Goal: Task Accomplishment & Management: Use online tool/utility

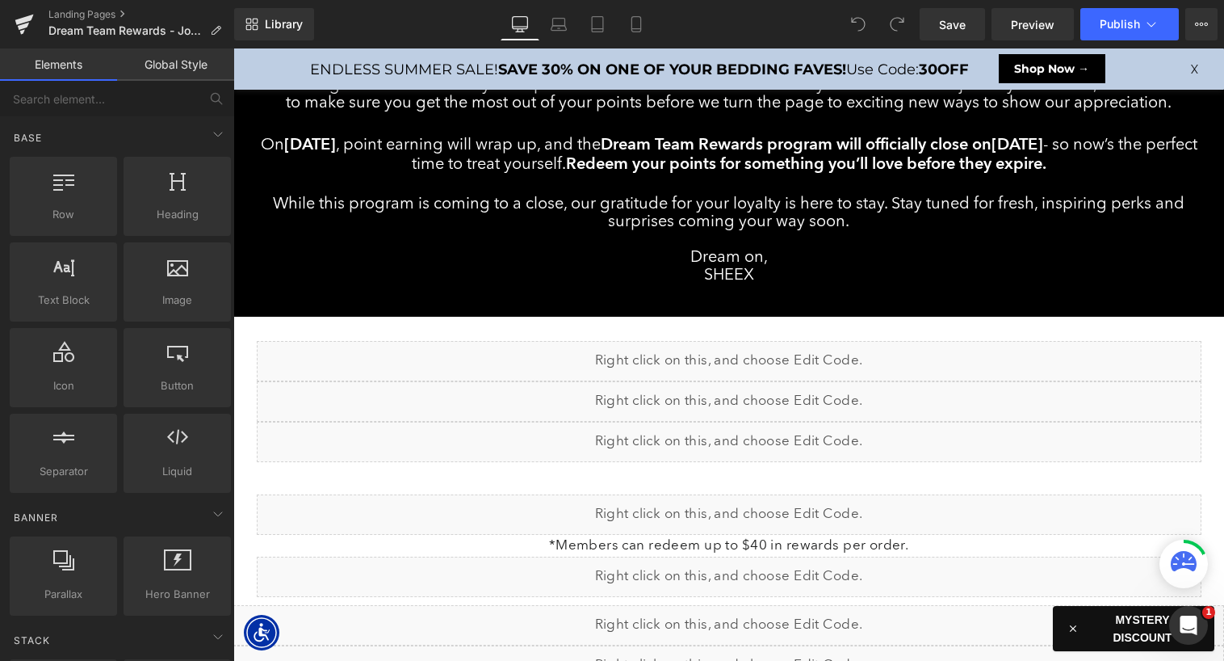
scroll to position [187, 0]
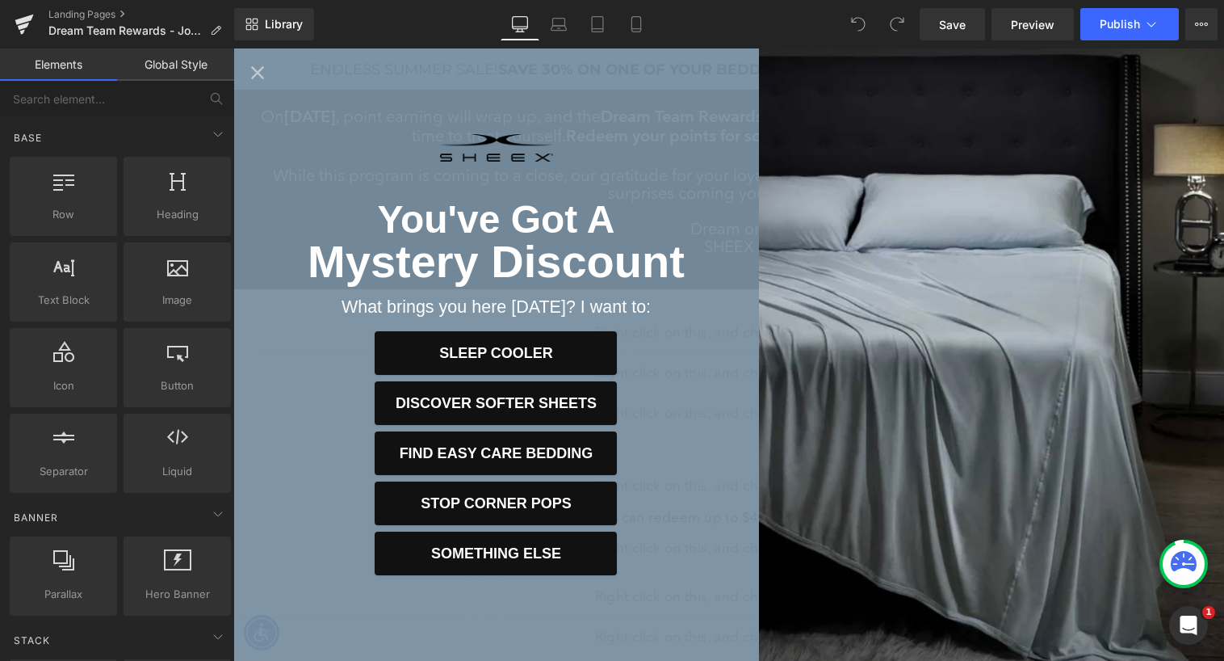
click at [252, 61] on icon "Close popup" at bounding box center [257, 72] width 23 height 23
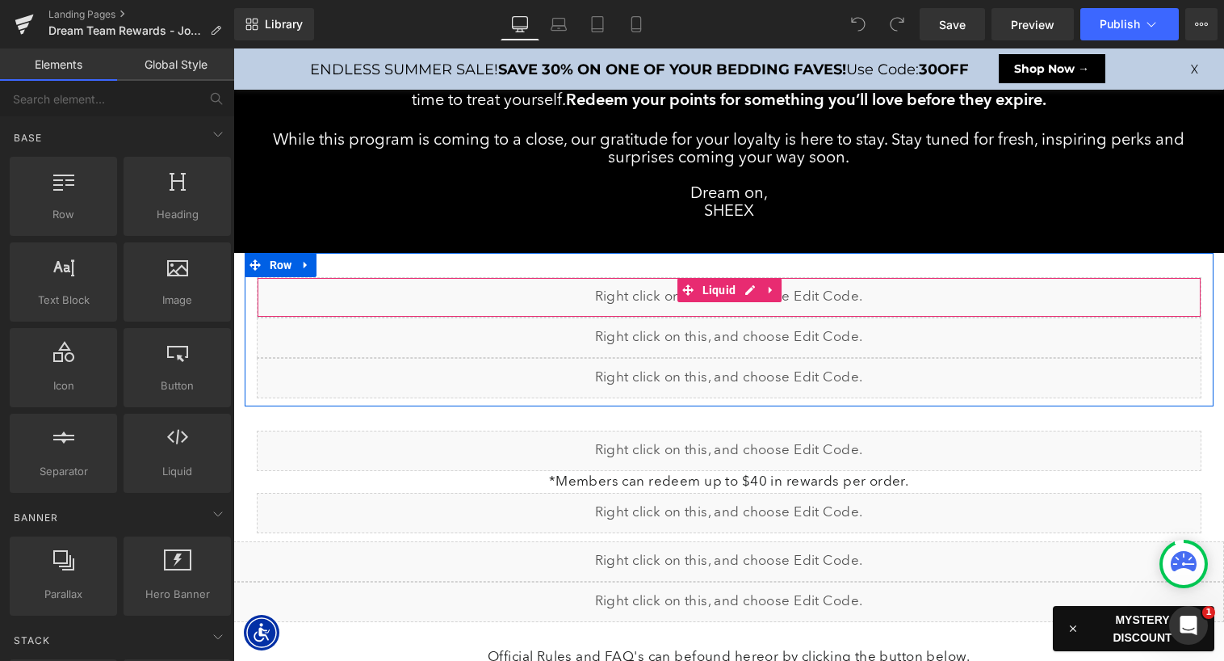
scroll to position [229, 0]
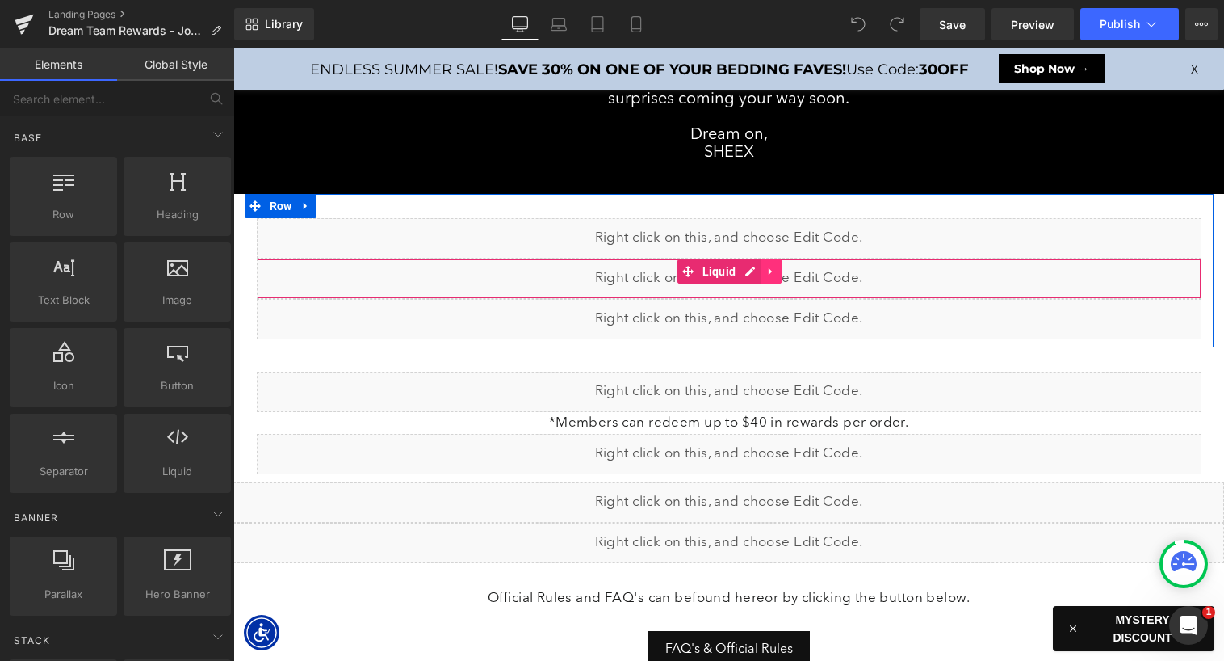
click at [770, 269] on icon at bounding box center [770, 271] width 3 height 7
click at [779, 270] on icon at bounding box center [781, 271] width 11 height 11
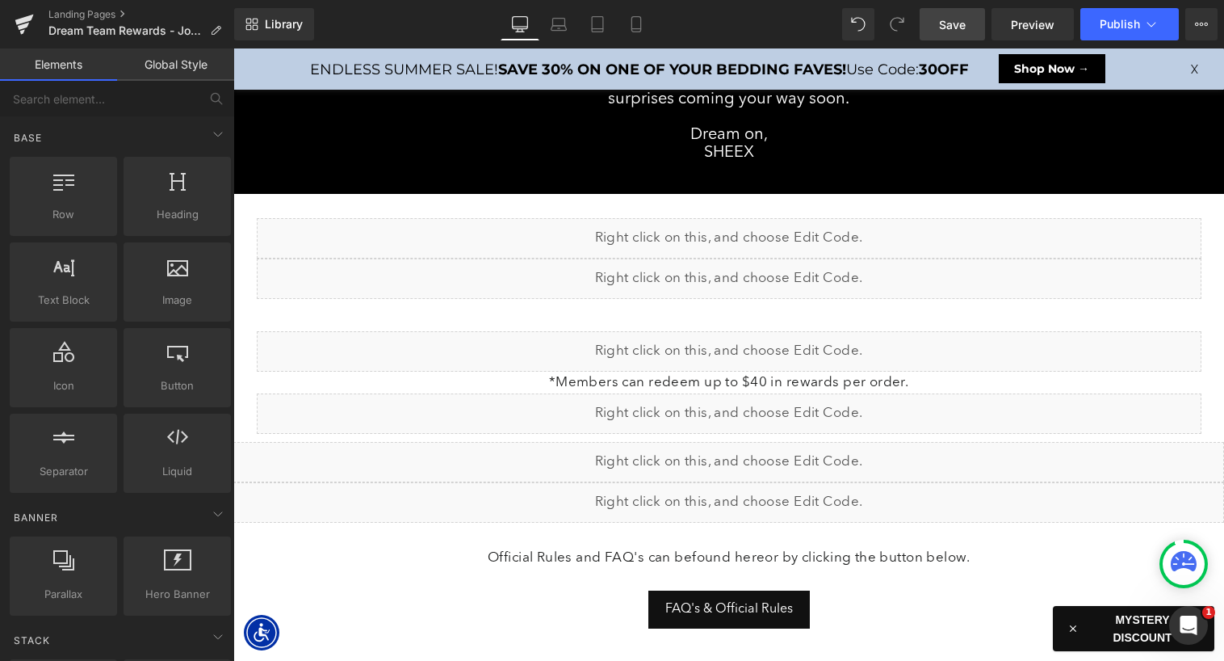
click at [949, 21] on span "Save" at bounding box center [952, 24] width 27 height 17
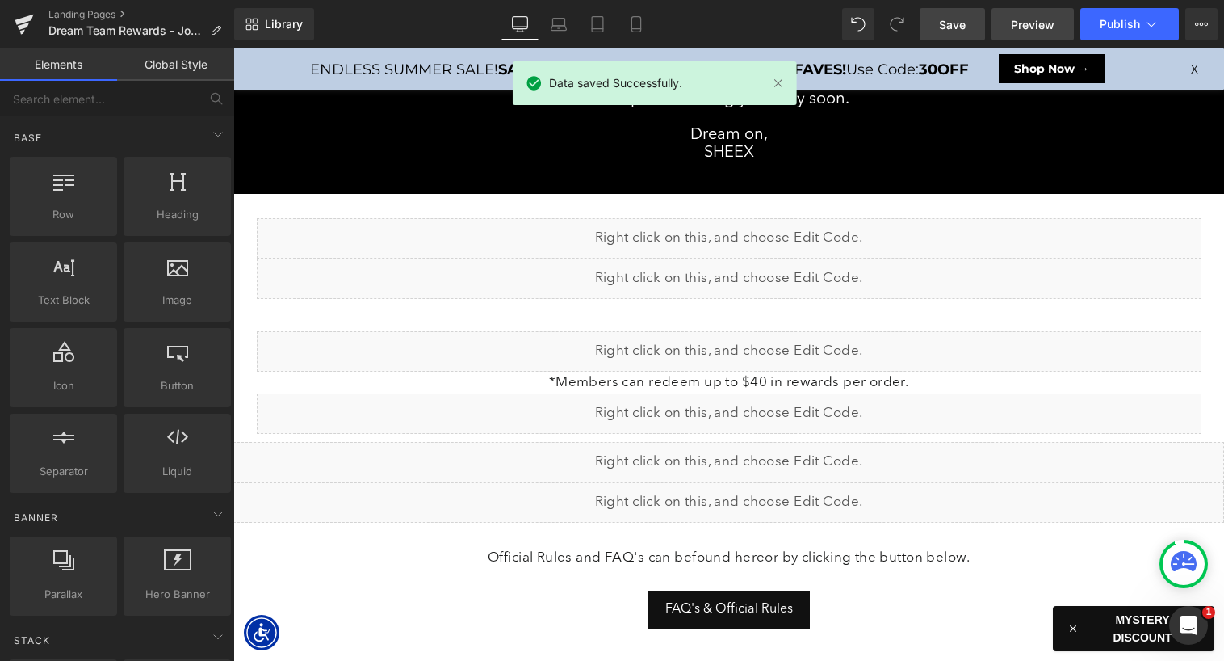
click at [1012, 26] on span "Preview" at bounding box center [1033, 24] width 44 height 17
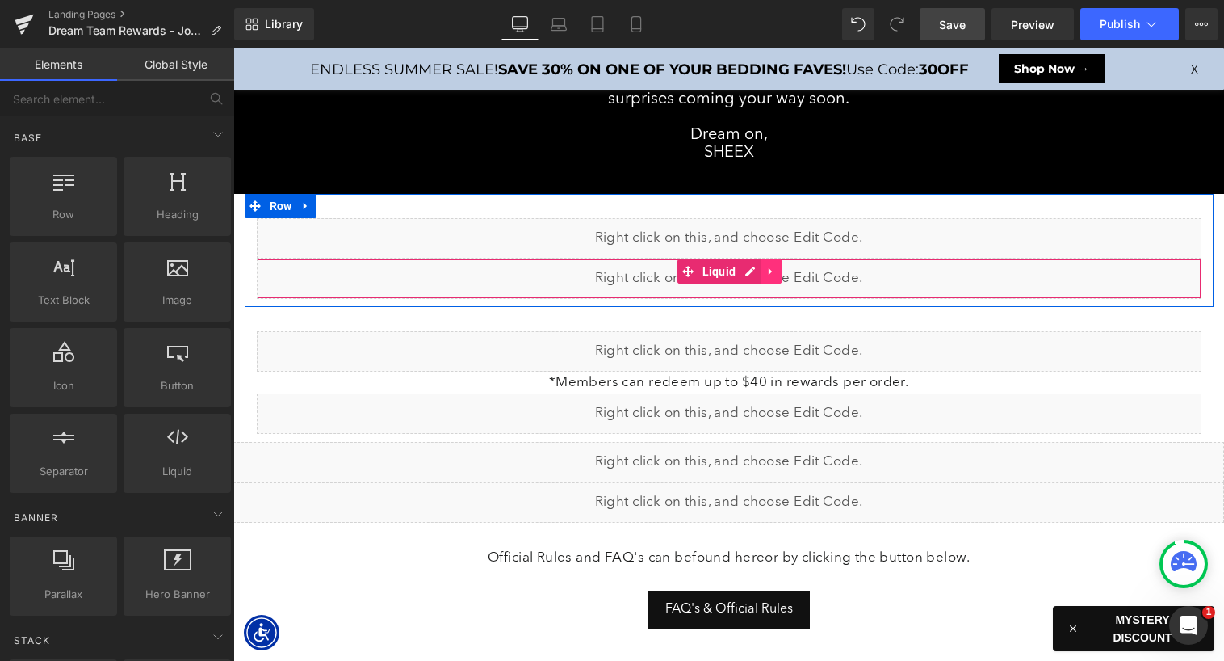
click at [771, 267] on icon at bounding box center [771, 271] width 11 height 12
click at [781, 269] on icon at bounding box center [781, 271] width 11 height 12
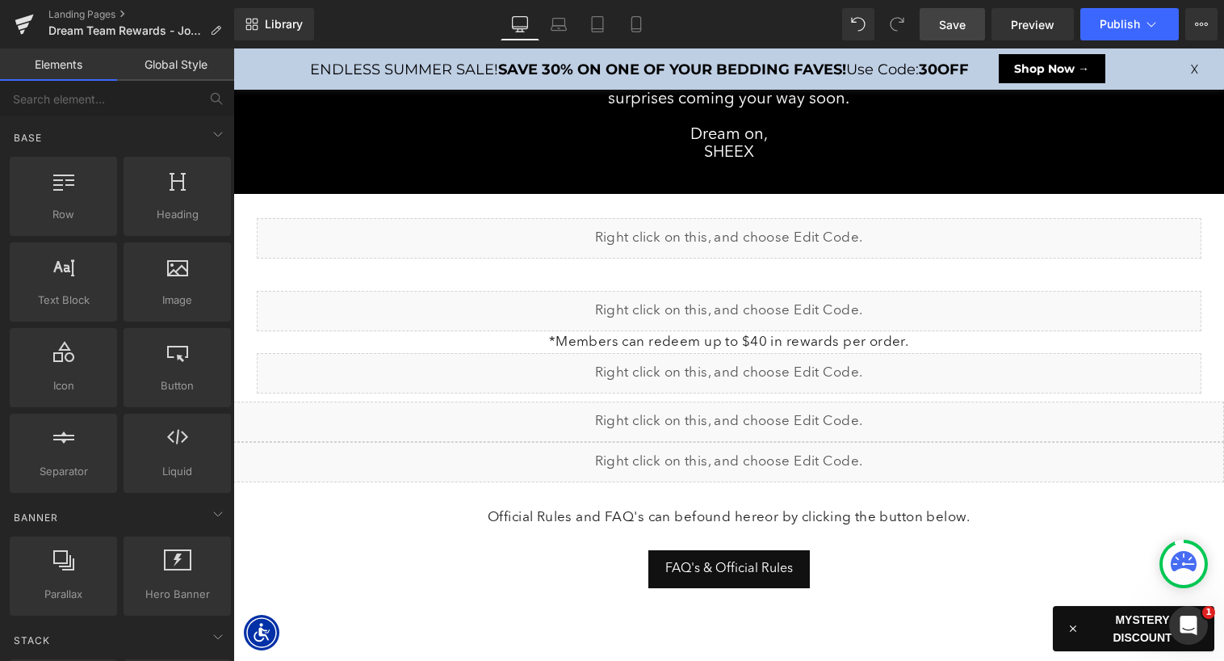
click at [950, 19] on span "Save" at bounding box center [952, 24] width 27 height 17
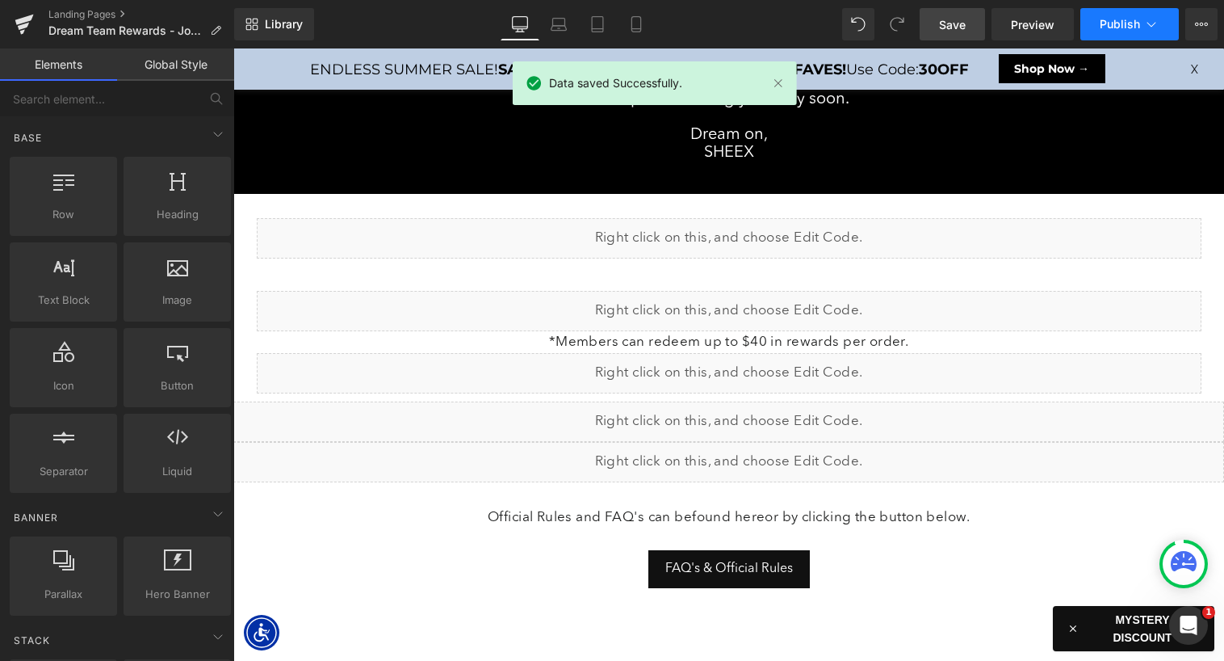
click at [1102, 25] on span "Publish" at bounding box center [1120, 24] width 40 height 13
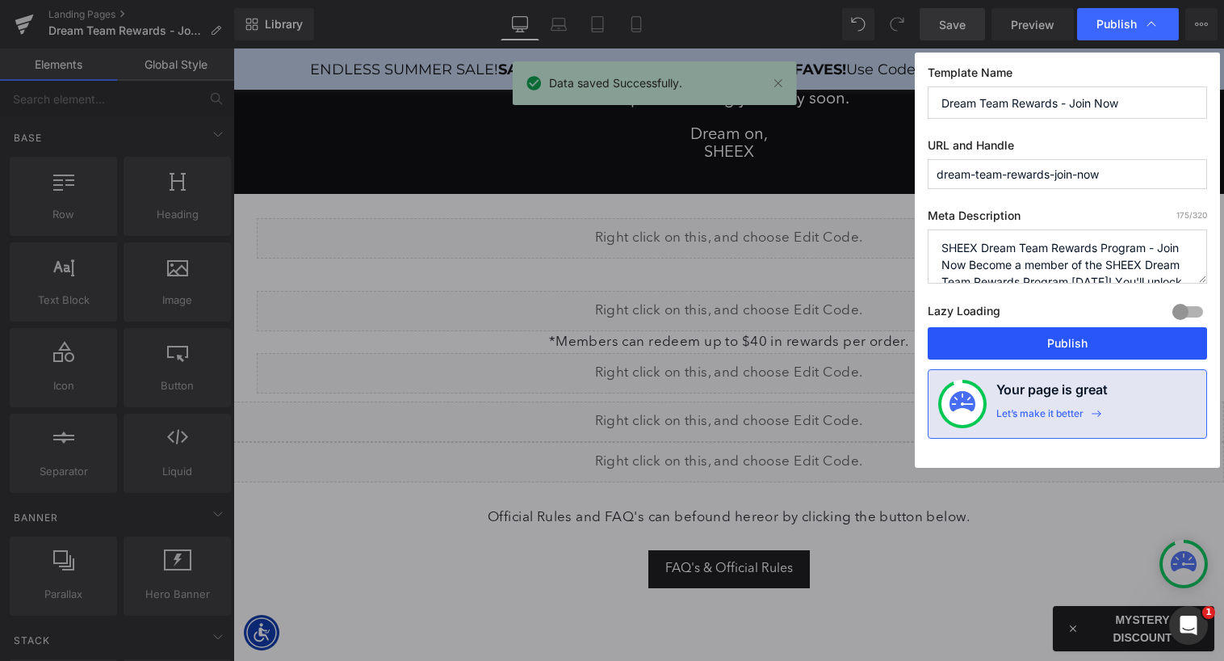
click at [976, 342] on button "Publish" at bounding box center [1067, 343] width 279 height 32
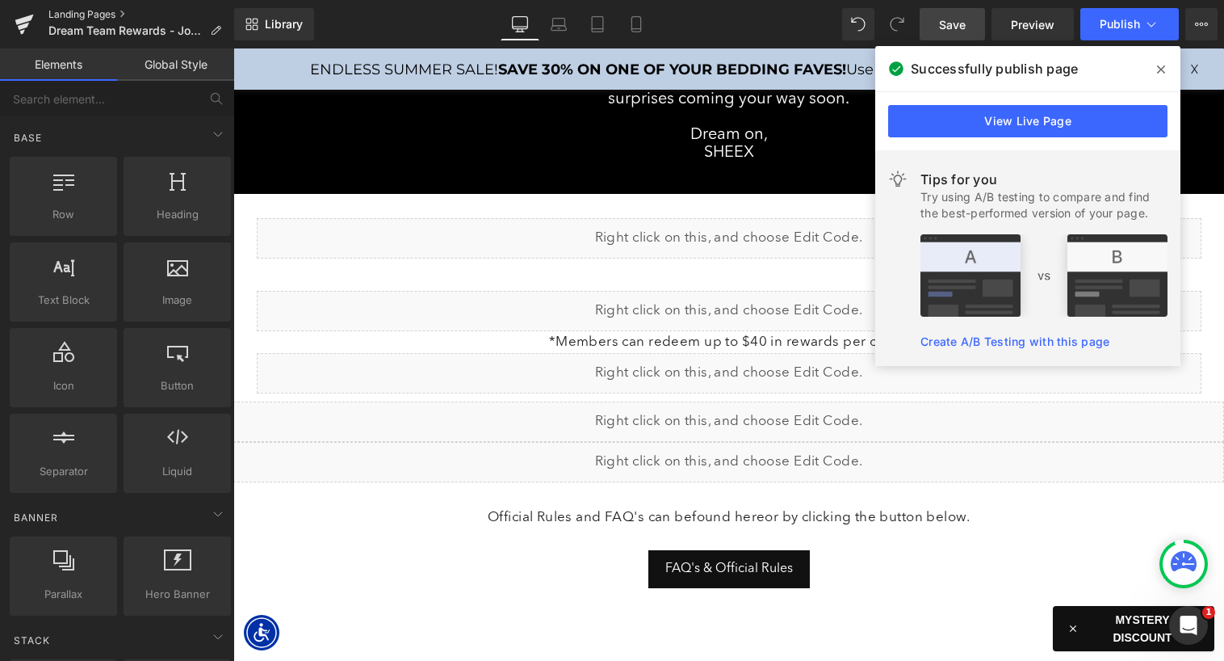
click at [87, 11] on link "Landing Pages" at bounding box center [141, 14] width 186 height 13
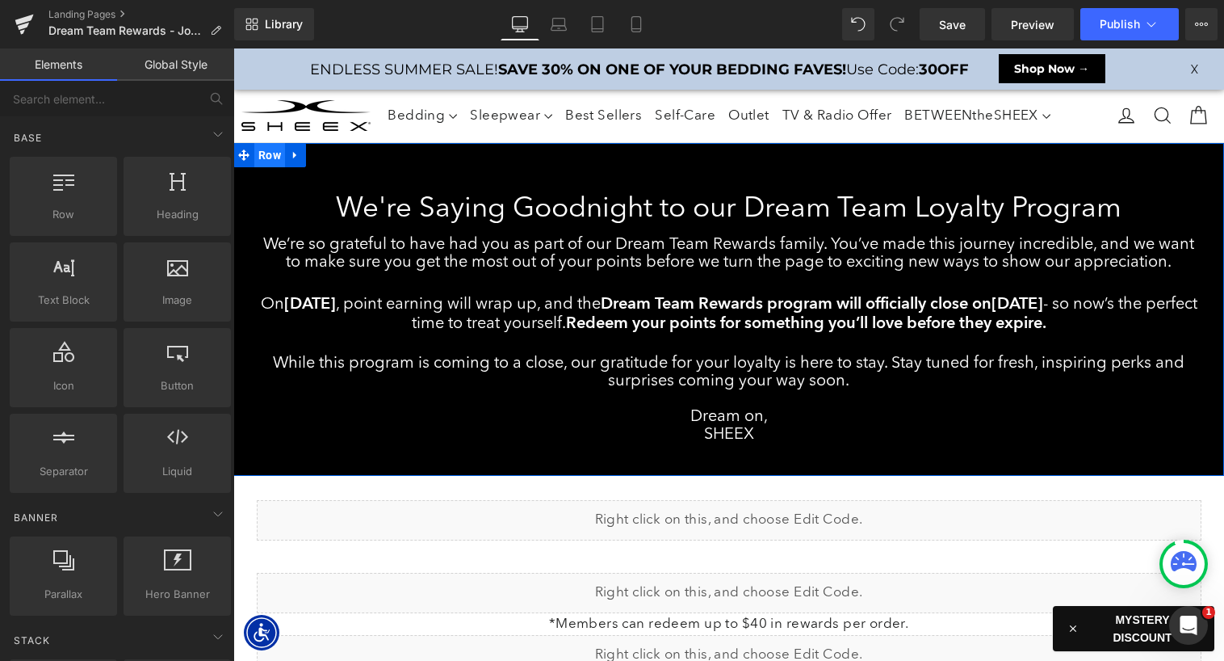
click at [276, 156] on span "Row" at bounding box center [269, 155] width 31 height 24
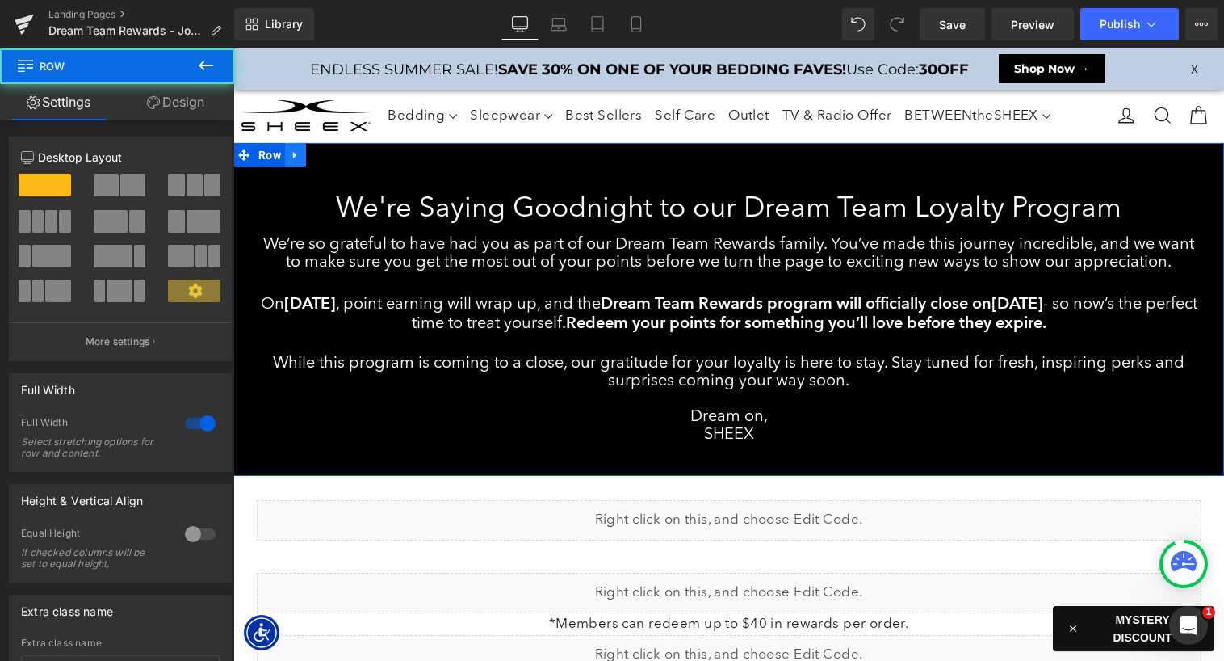
click at [300, 156] on icon at bounding box center [295, 155] width 11 height 12
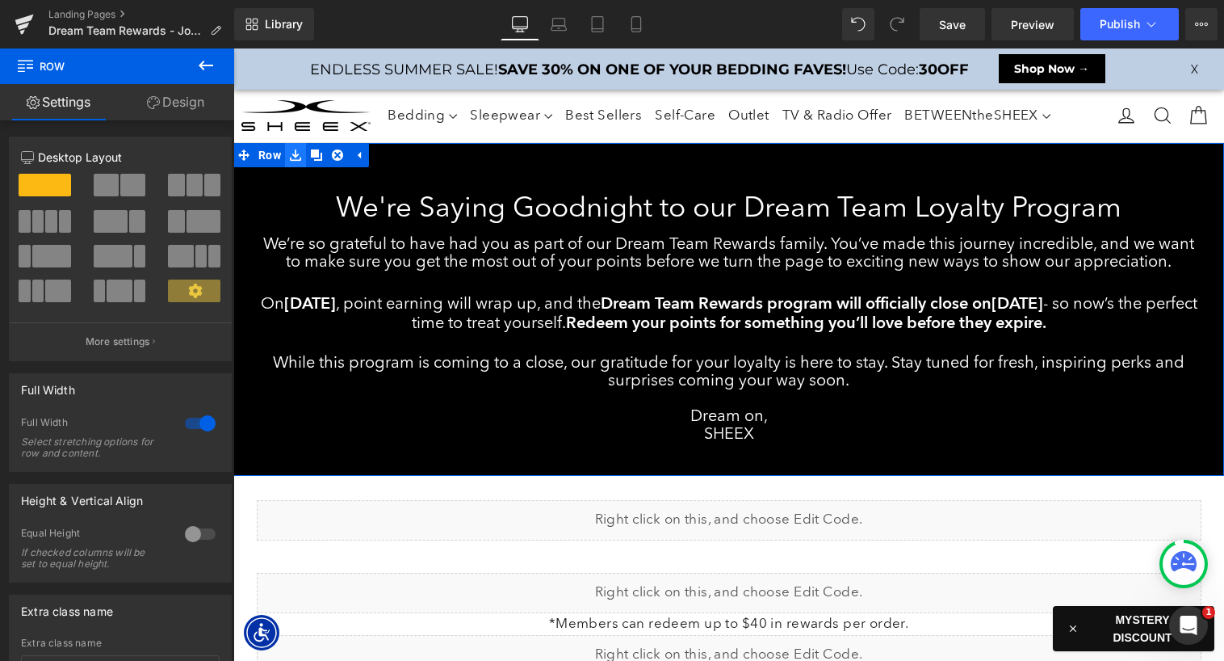
click at [293, 157] on icon at bounding box center [295, 155] width 11 height 12
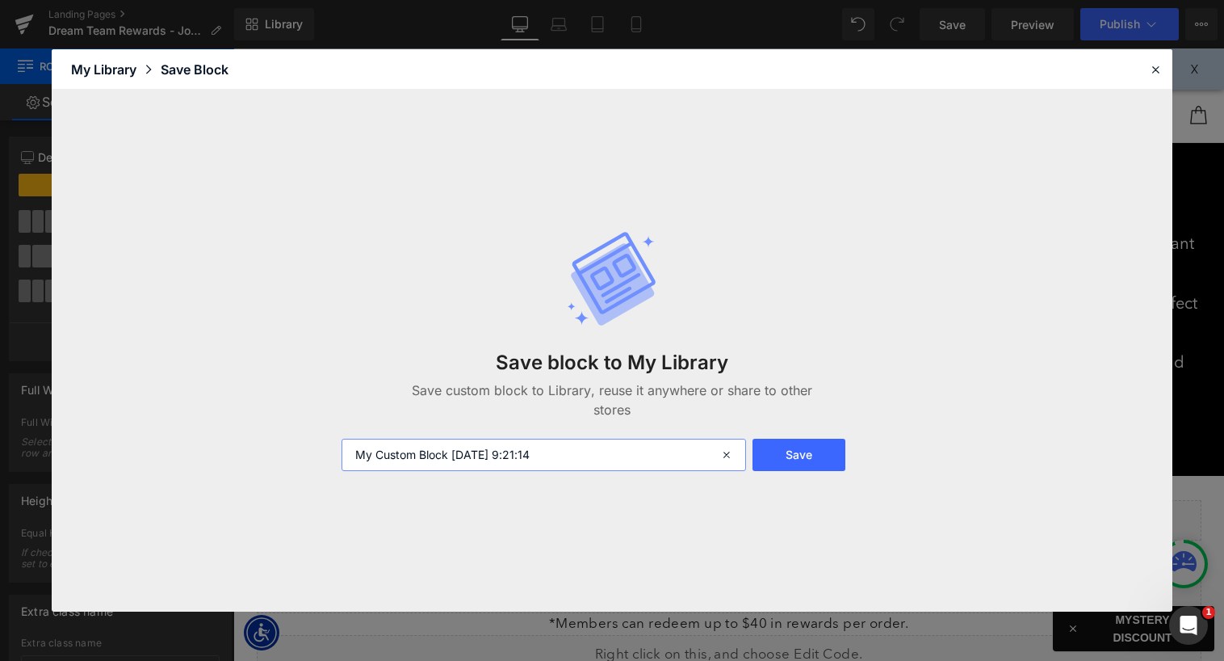
click at [473, 460] on input "My Custom Block 2025-09-08 9:21:14" at bounding box center [544, 455] width 405 height 32
type input "Dream Team Ending"
click at [814, 447] on button "Save" at bounding box center [800, 455] width 94 height 32
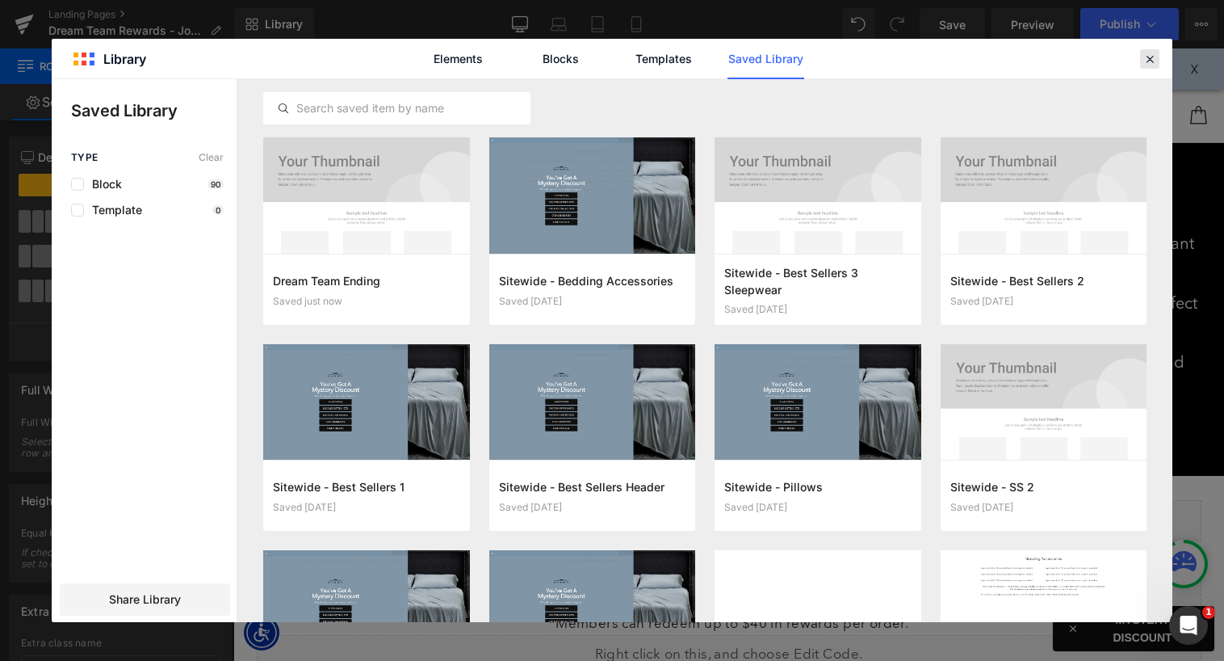
click at [1153, 55] on icon at bounding box center [1150, 59] width 15 height 15
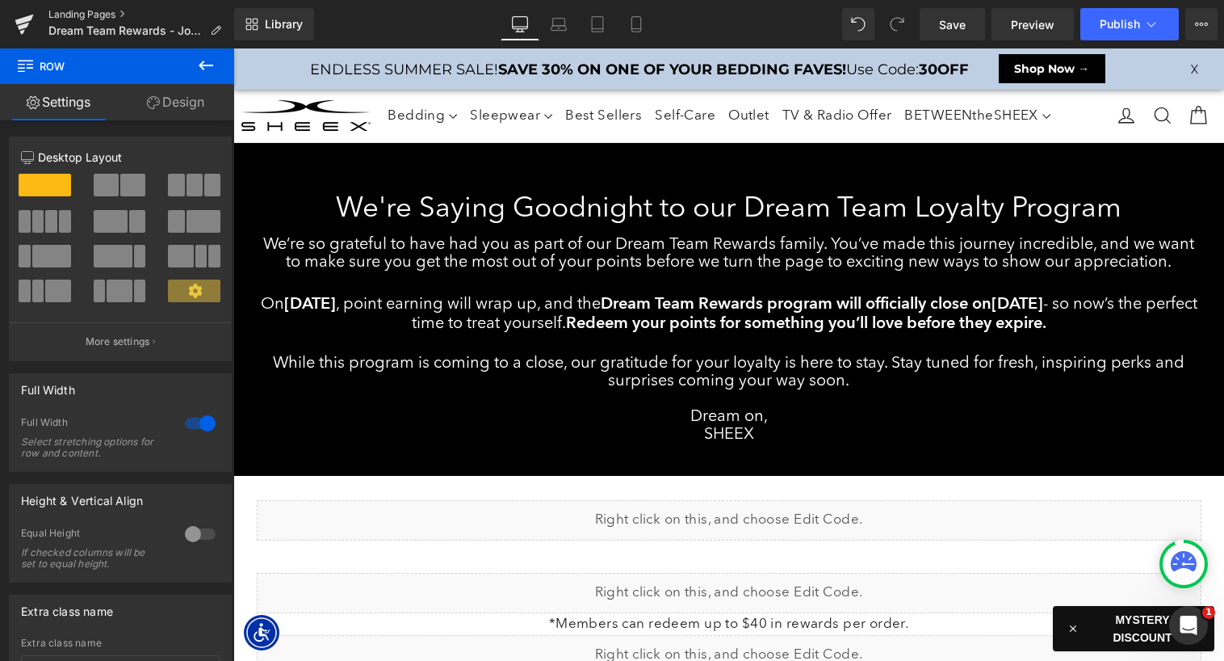
click at [96, 10] on link "Landing Pages" at bounding box center [141, 14] width 186 height 13
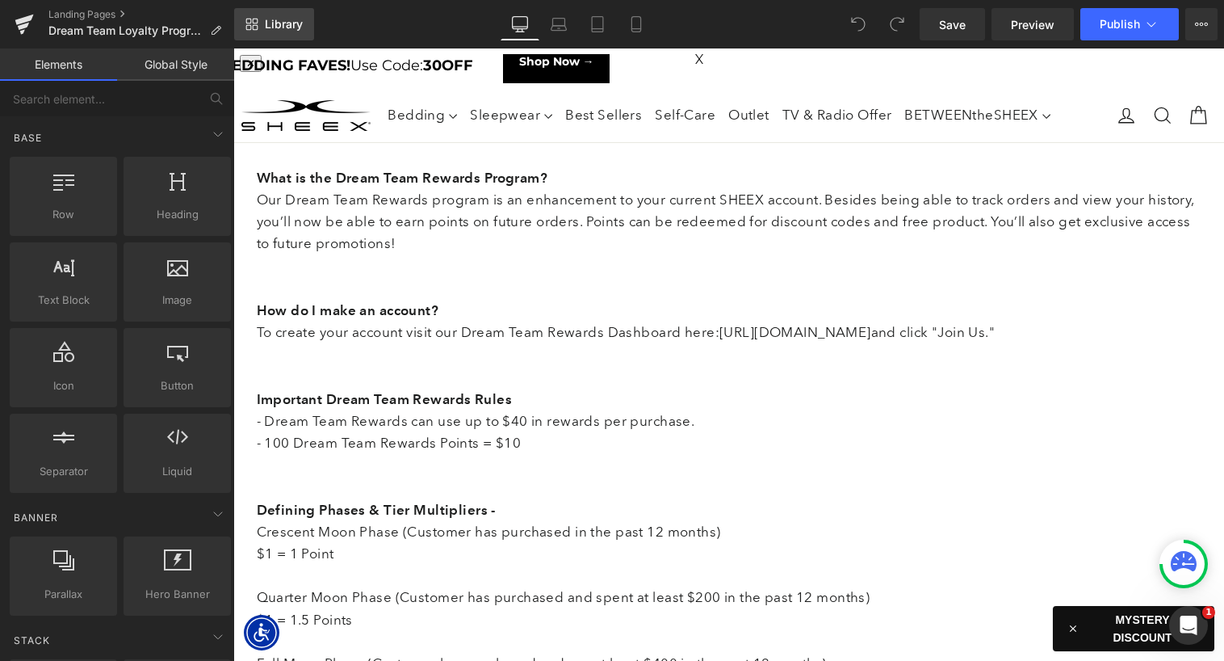
click at [288, 19] on span "Library" at bounding box center [284, 24] width 38 height 15
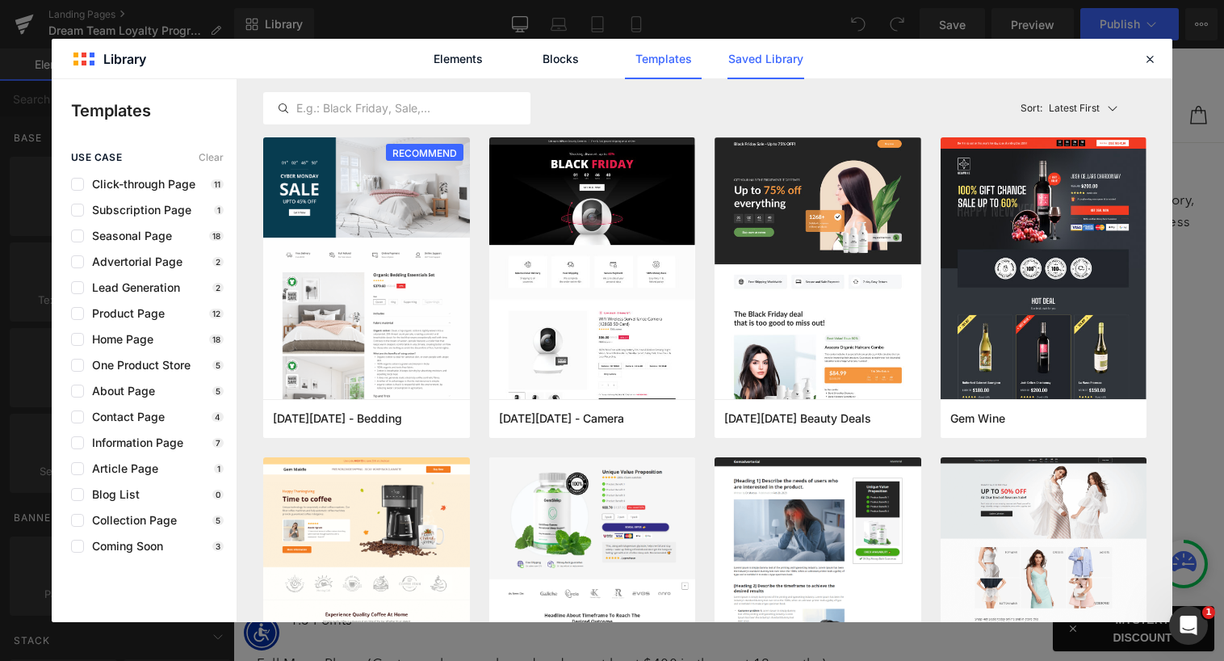
click at [769, 60] on link "Saved Library" at bounding box center [766, 59] width 77 height 40
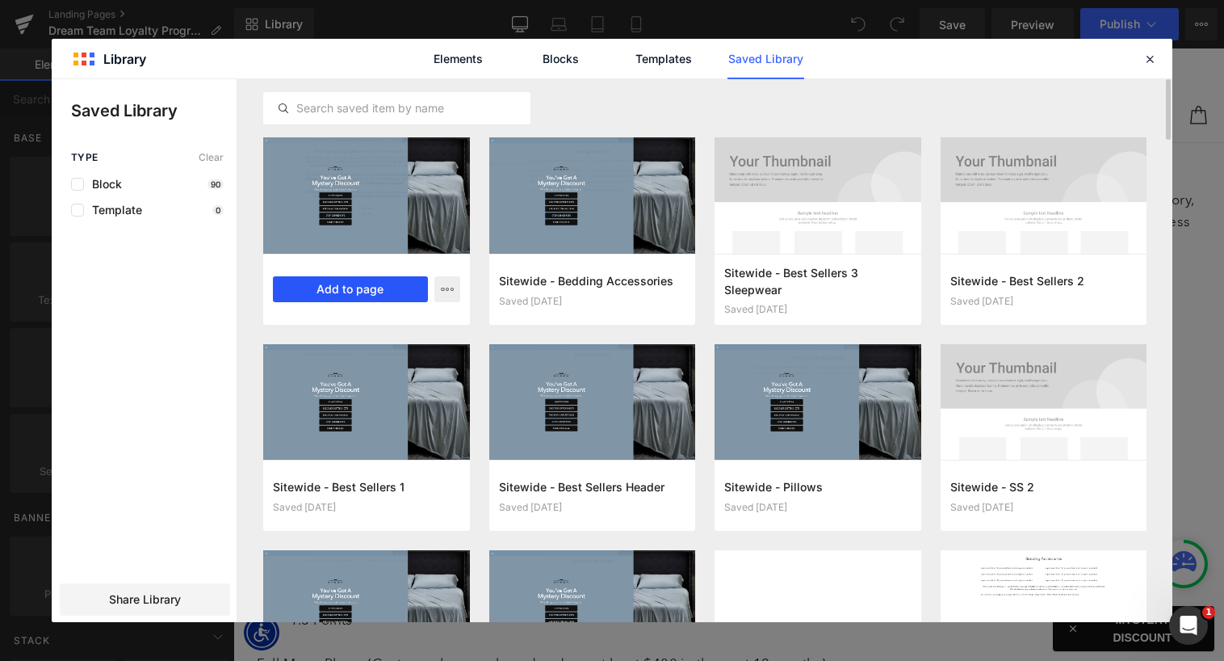
click at [335, 287] on button "Add to page" at bounding box center [350, 289] width 155 height 26
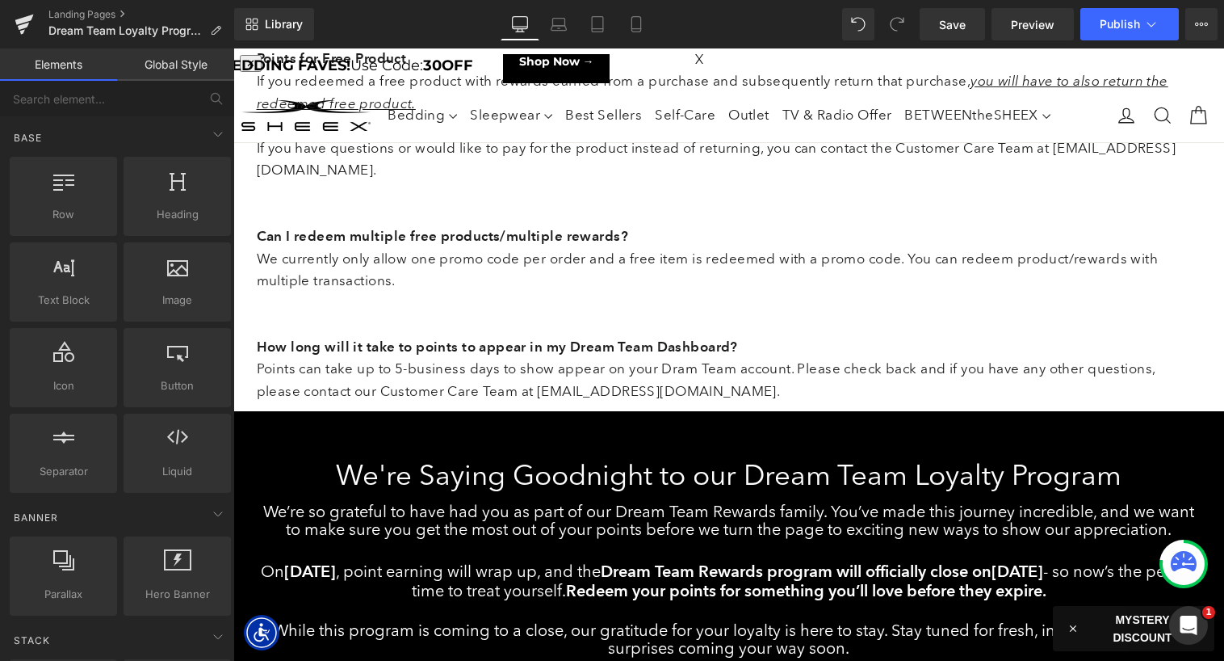
scroll to position [2659, 0]
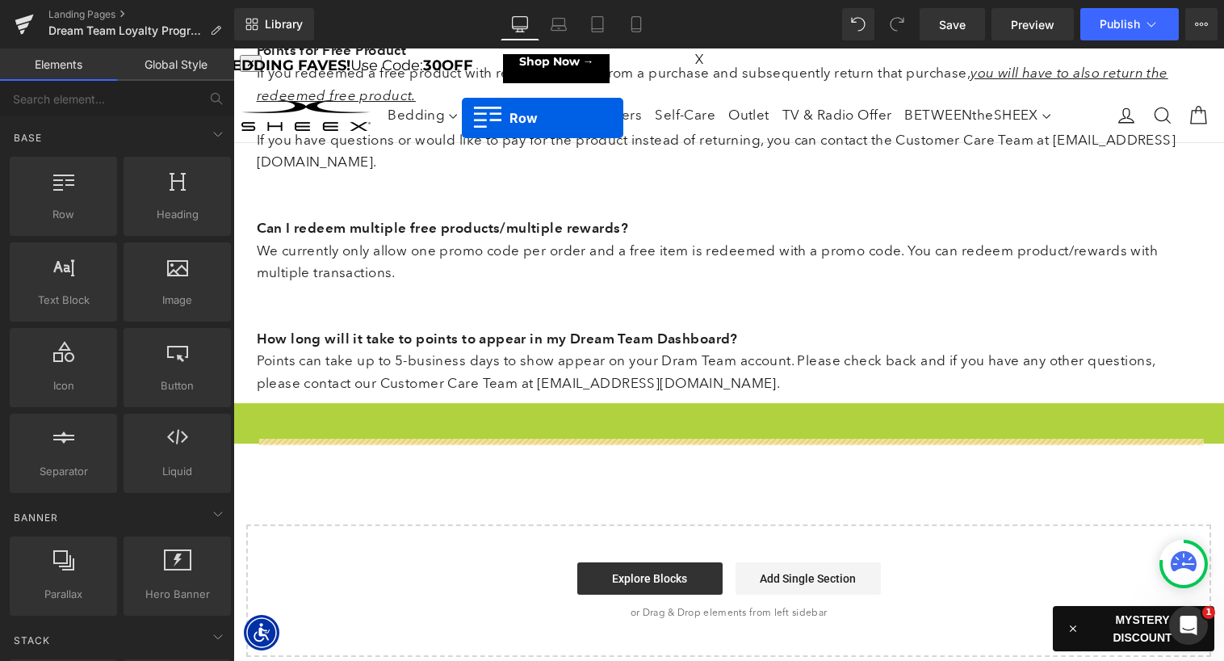
drag, startPoint x: 244, startPoint y: 443, endPoint x: 371, endPoint y: -53, distance: 511.9
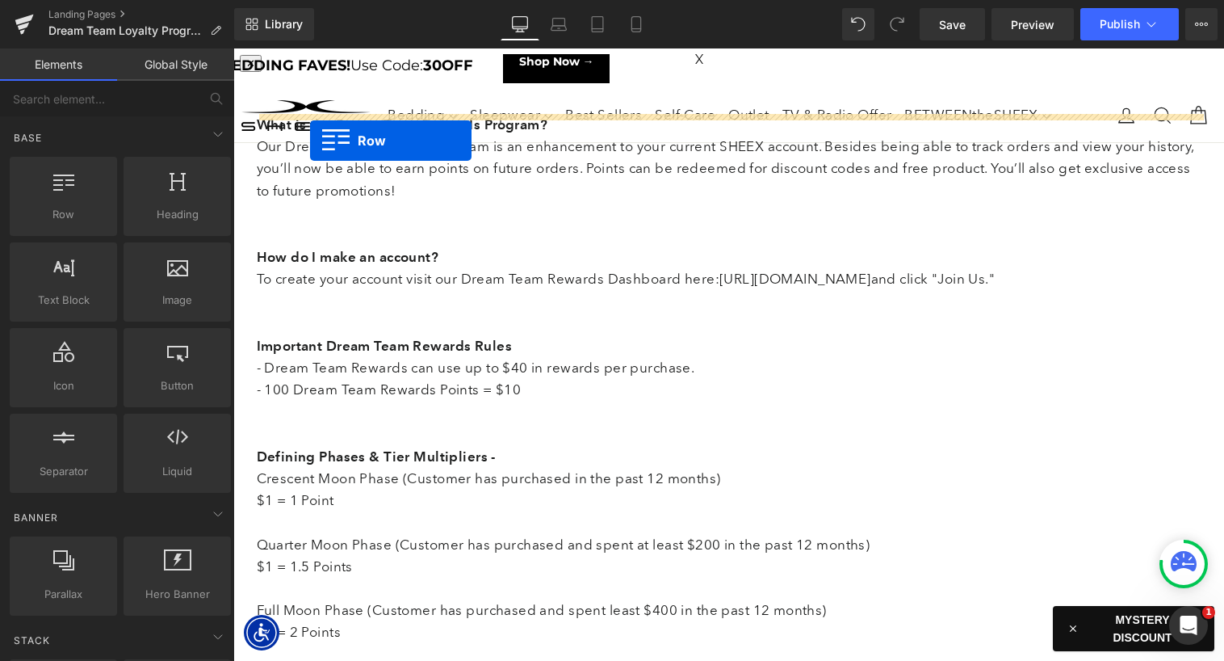
scroll to position [0, 0]
click at [294, 132] on strong "What is the Dream Team Rewards Program?" at bounding box center [403, 124] width 292 height 16
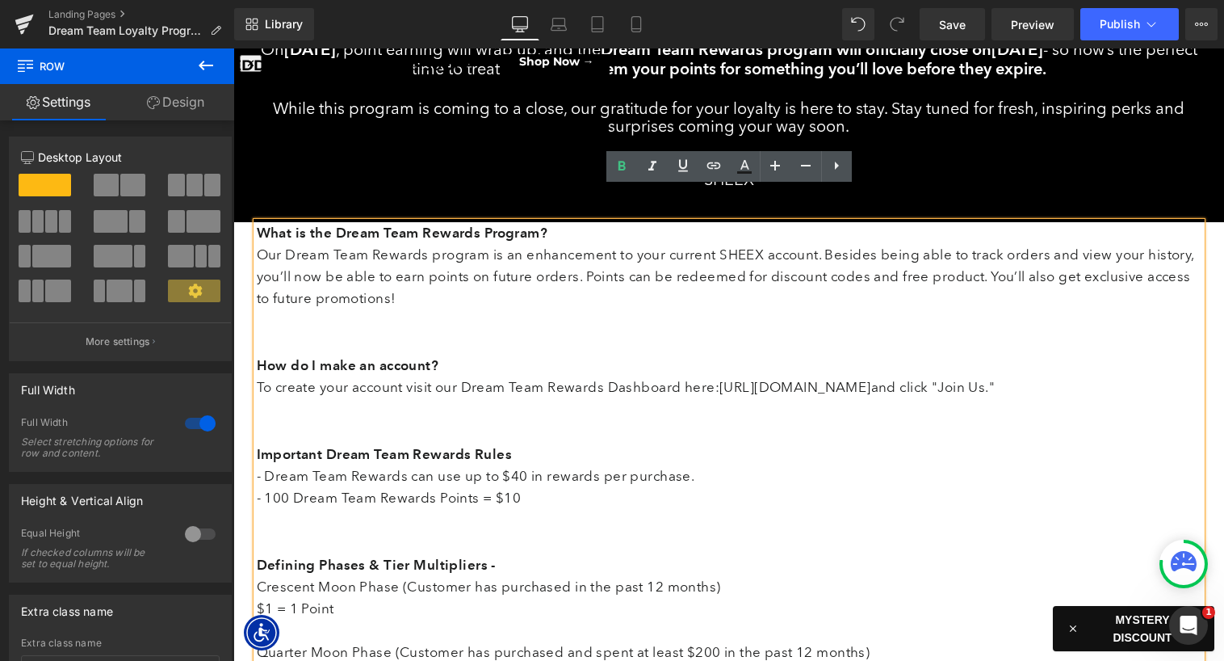
scroll to position [257, 0]
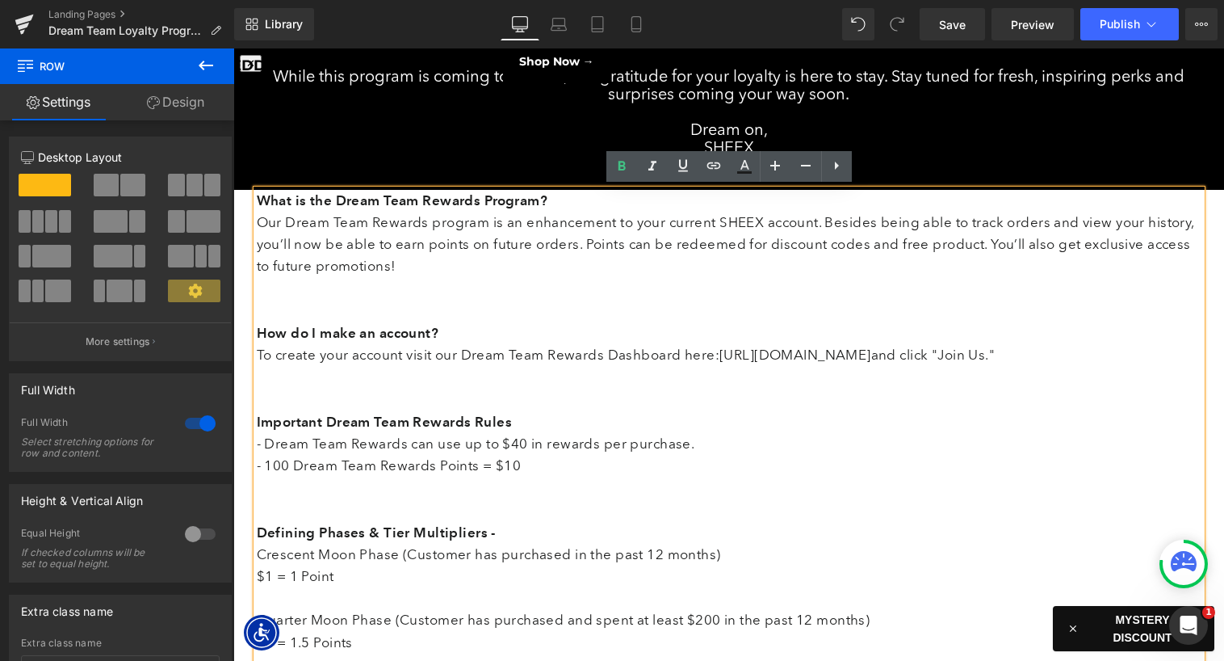
click at [372, 237] on p "What is the Dream Team Rewards Program? Our Dream Team Rewards program is an en…" at bounding box center [729, 312] width 945 height 244
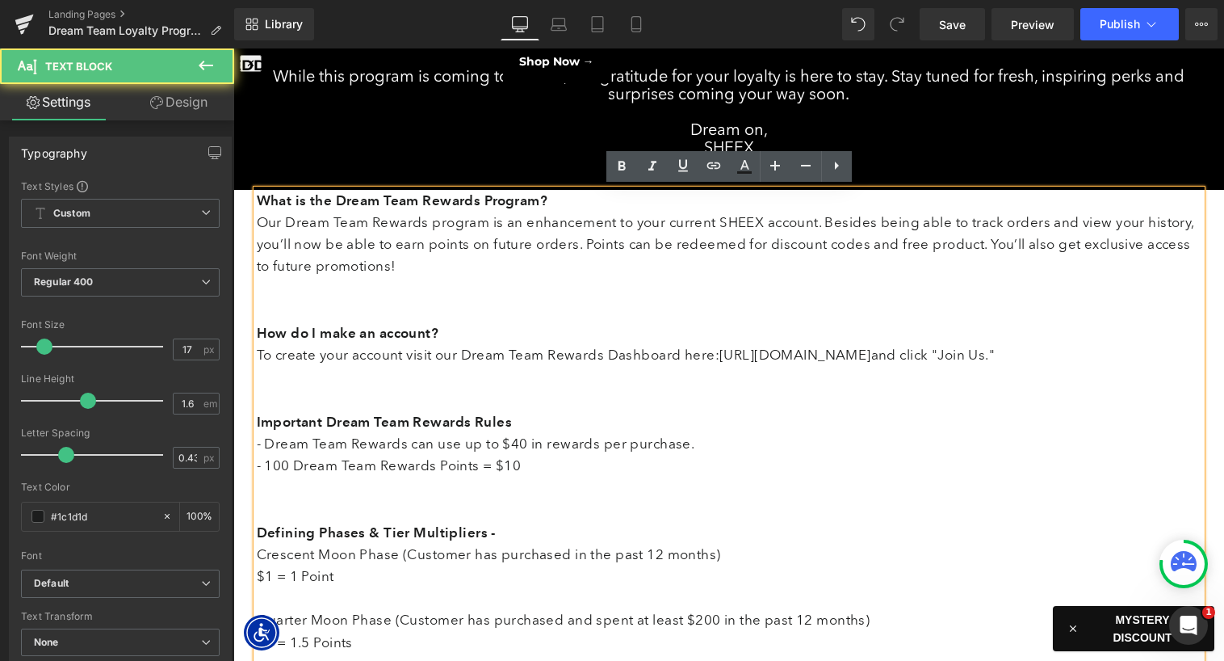
click at [380, 289] on p "What is the Dream Team Rewards Program? Our Dream Team Rewards program is an en…" at bounding box center [729, 312] width 945 height 244
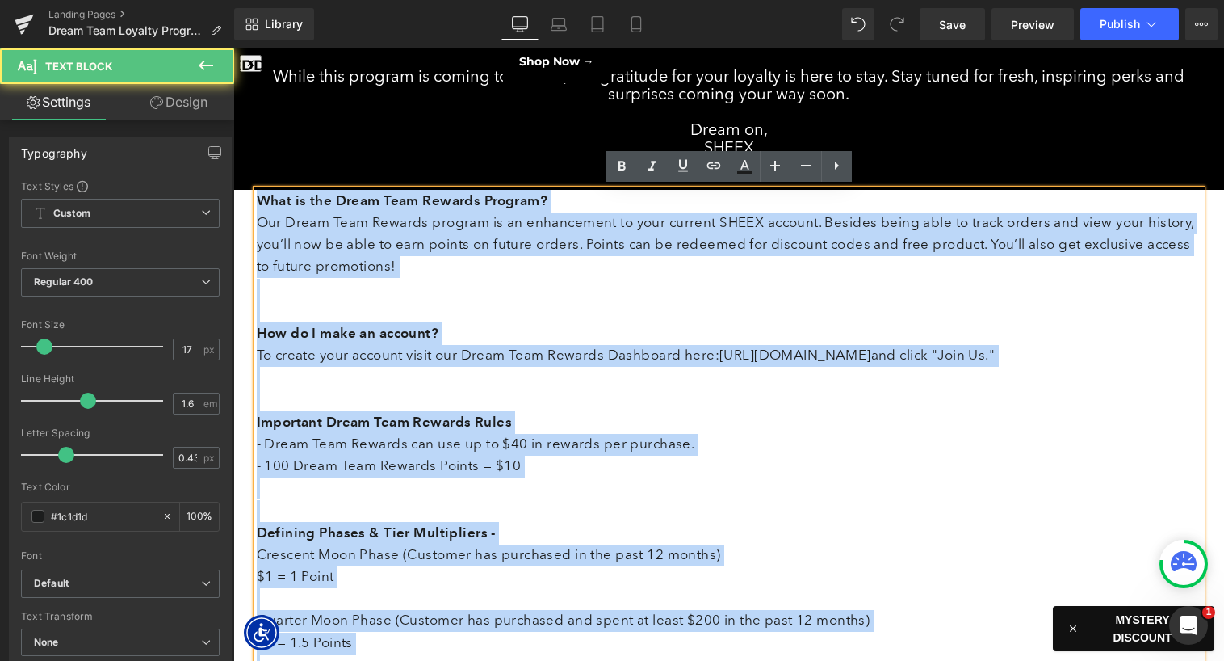
drag, startPoint x: 255, startPoint y: 329, endPoint x: 224, endPoint y: 179, distance: 153.5
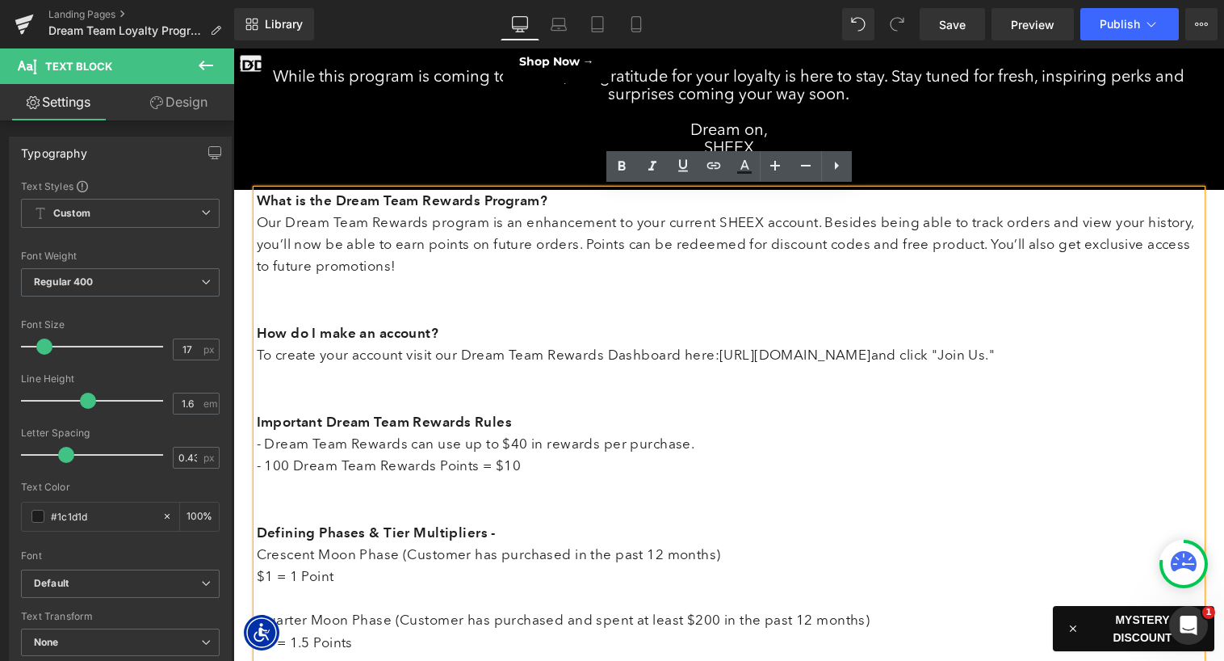
click at [320, 265] on p "What is the Dream Team Rewards Program? Our Dream Team Rewards program is an en…" at bounding box center [729, 312] width 945 height 244
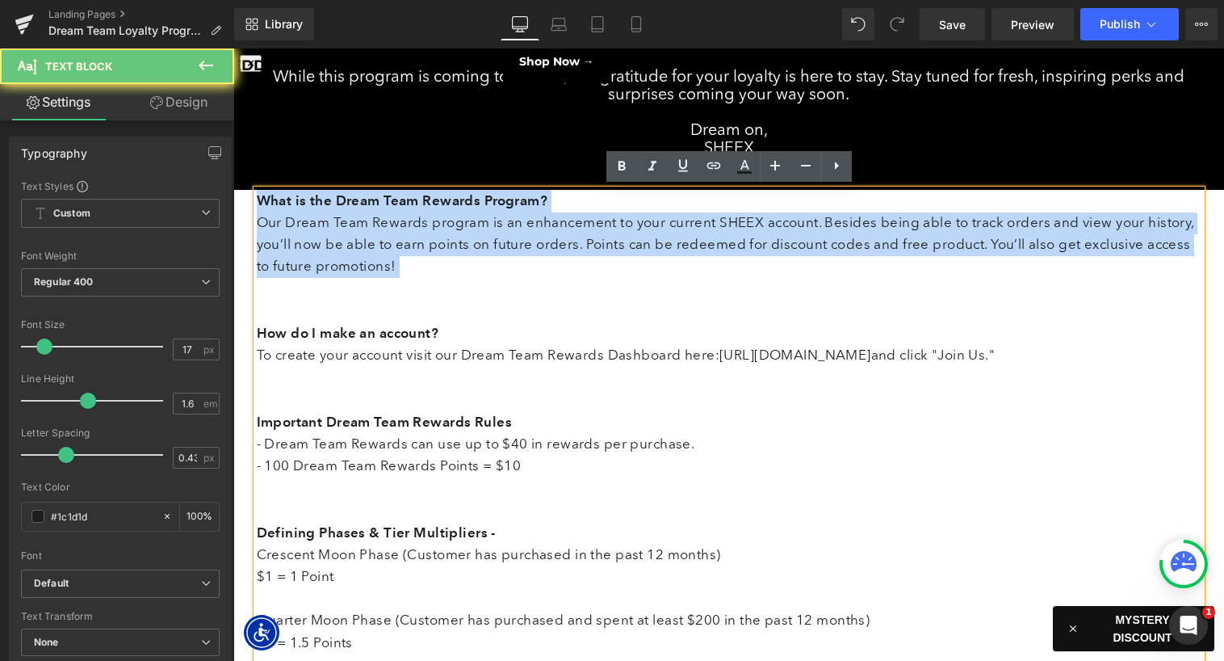
drag, startPoint x: 282, startPoint y: 298, endPoint x: 253, endPoint y: 147, distance: 153.8
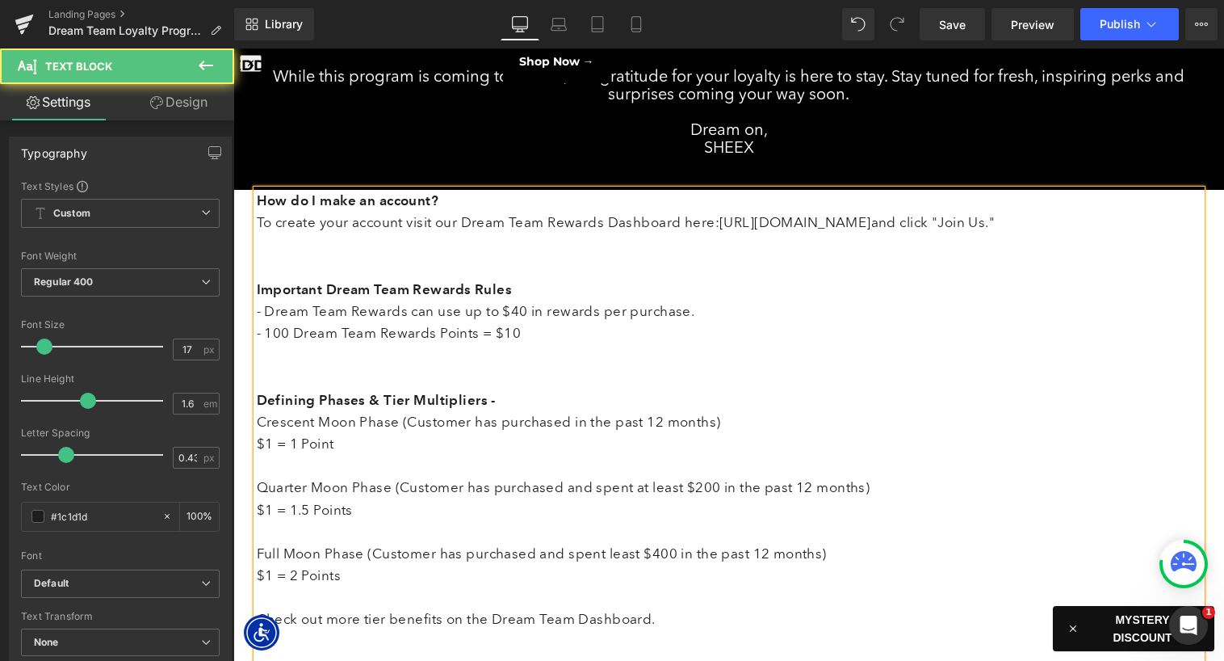
click at [275, 275] on p "How do I make an account? To create your account visit our Dream Team Rewards D…" at bounding box center [729, 245] width 945 height 111
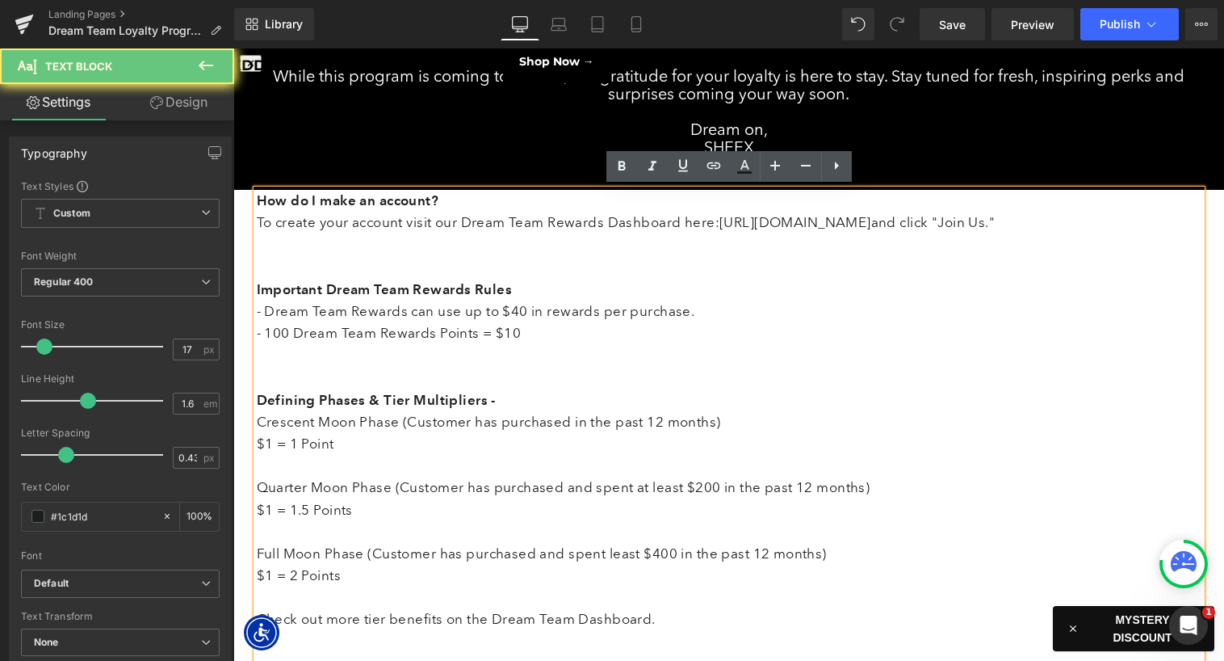
click at [263, 291] on p "How do I make an account? To create your account visit our Dream Team Rewards D…" at bounding box center [729, 245] width 945 height 111
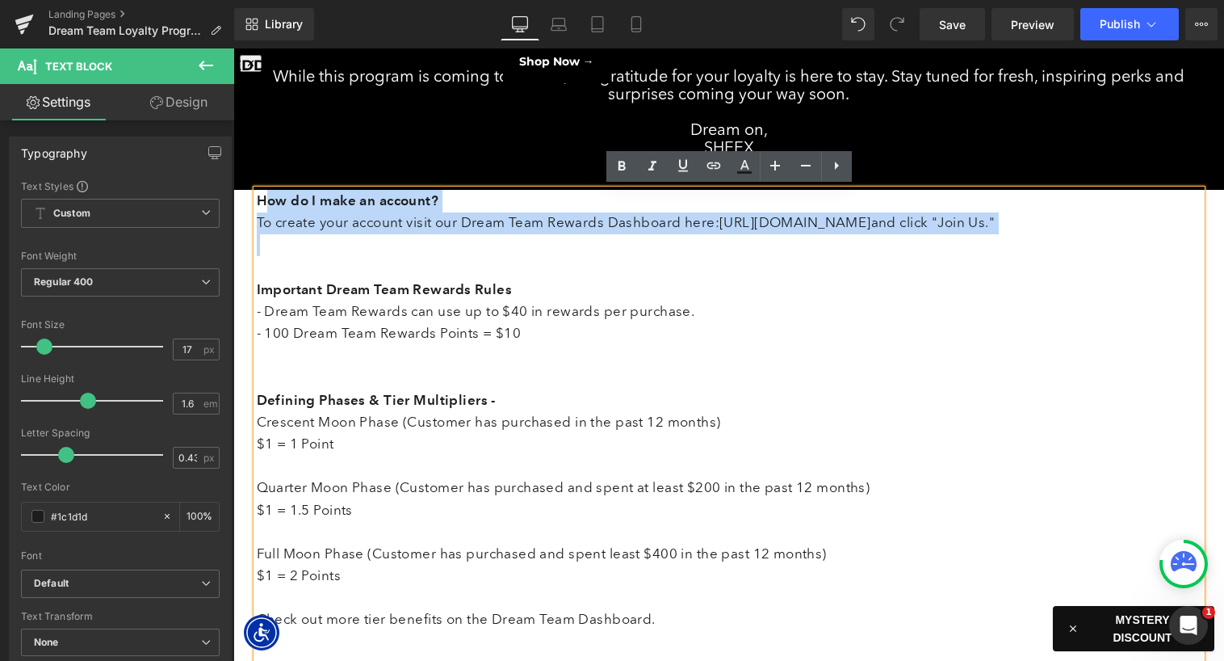
drag, startPoint x: 263, startPoint y: 298, endPoint x: 262, endPoint y: 203, distance: 95.3
click at [262, 203] on p "How do I make an account? To create your account visit our Dream Team Rewards D…" at bounding box center [729, 245] width 945 height 111
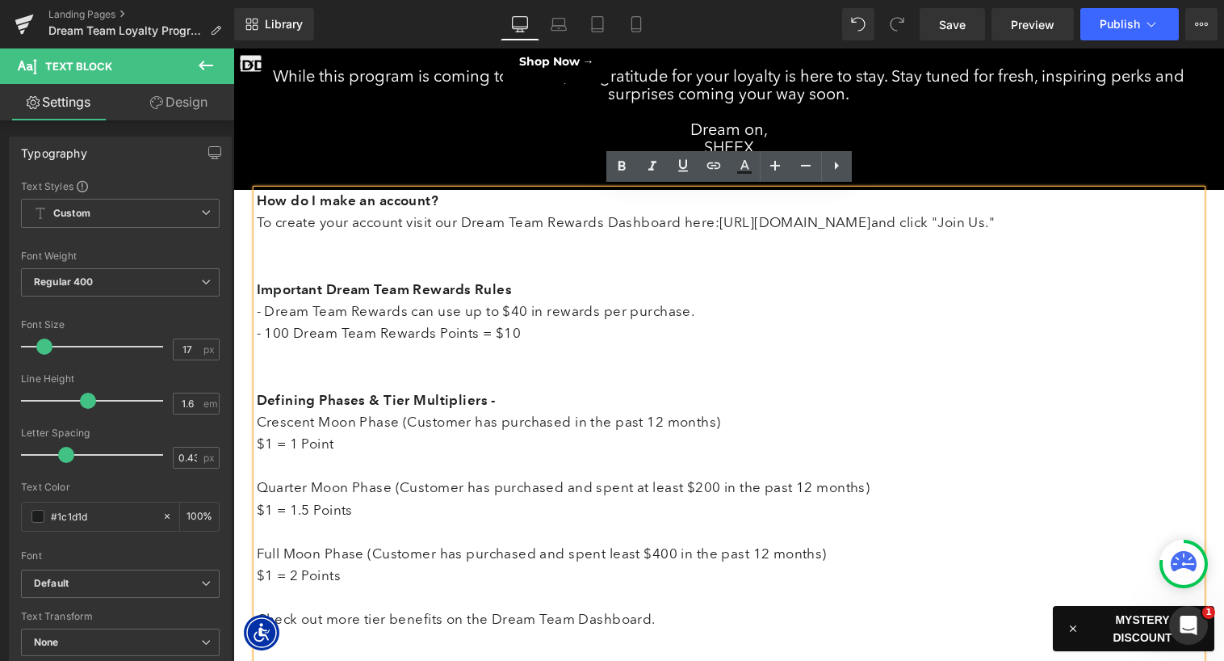
click at [297, 284] on p "How do I make an account? To create your account visit our Dream Team Rewards D…" at bounding box center [729, 245] width 945 height 111
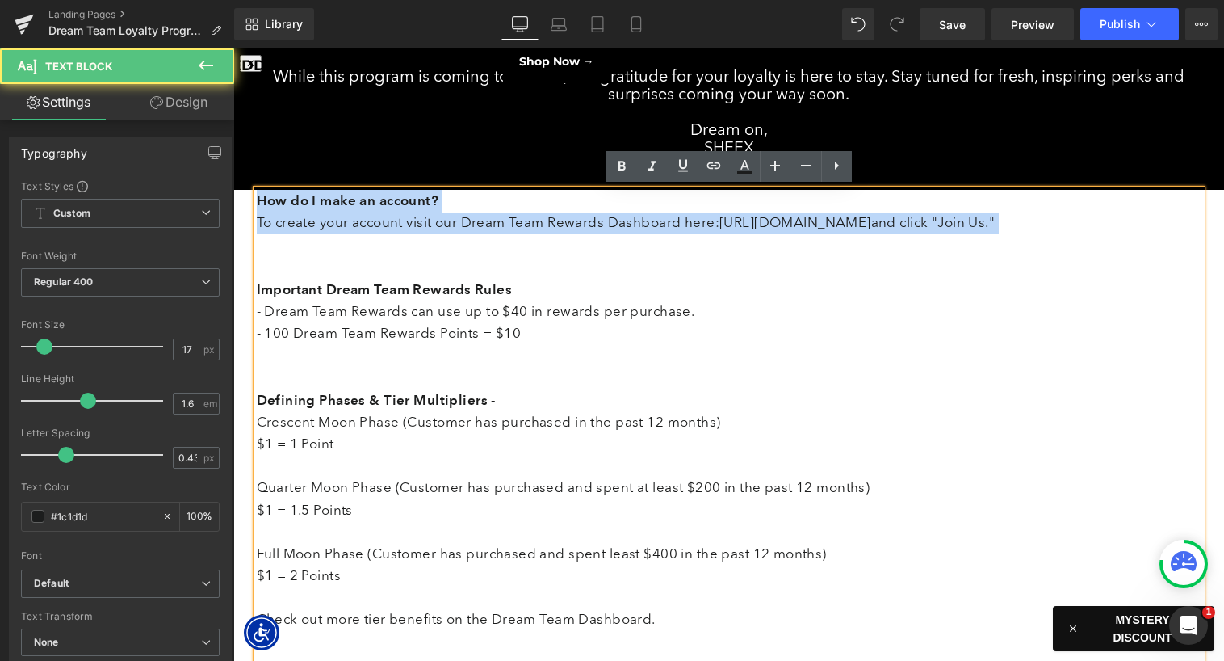
drag, startPoint x: 274, startPoint y: 276, endPoint x: 249, endPoint y: 192, distance: 87.7
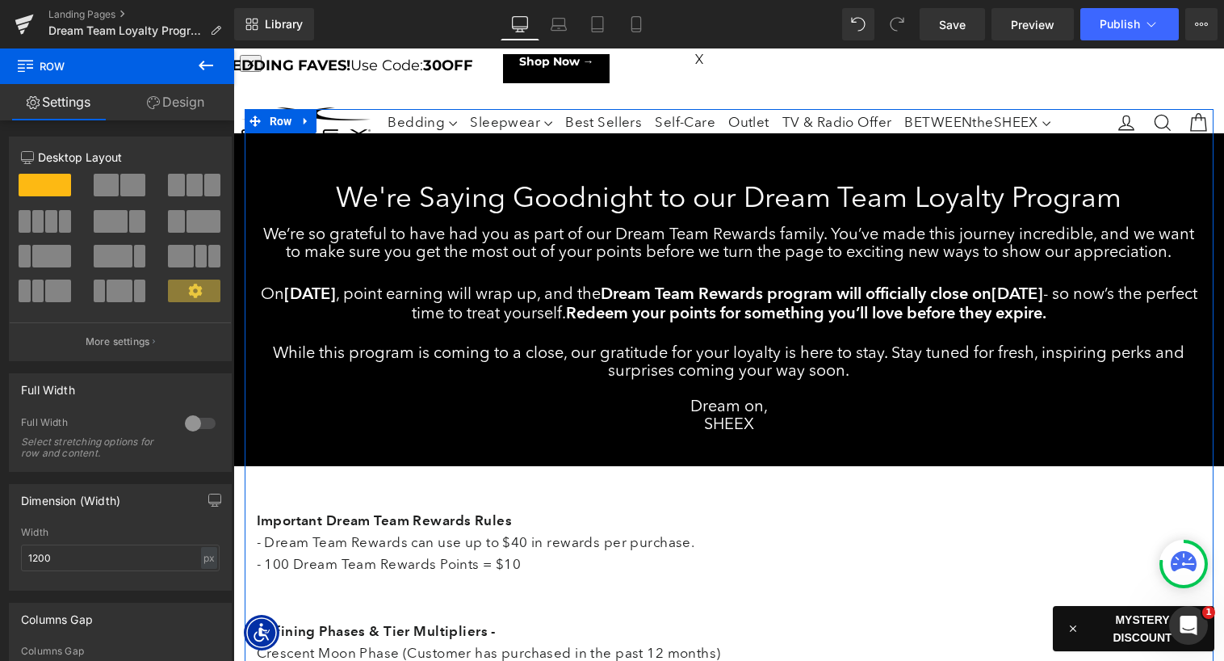
scroll to position [26, 0]
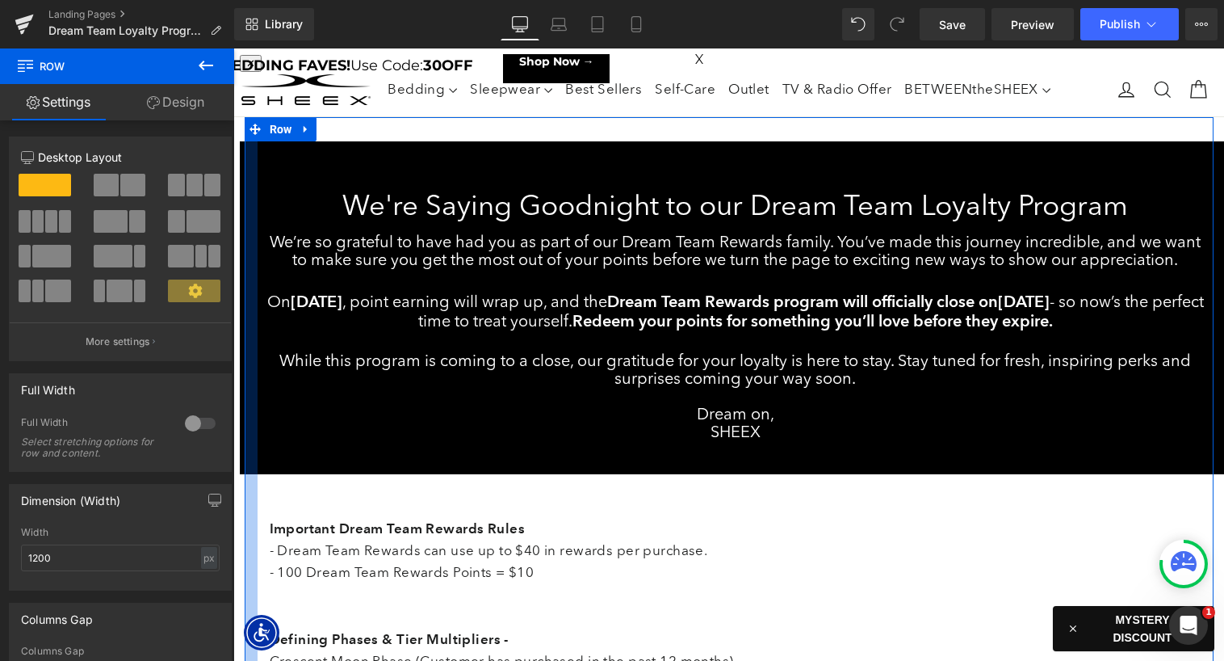
drag, startPoint x: 244, startPoint y: 156, endPoint x: 256, endPoint y: 158, distance: 12.4
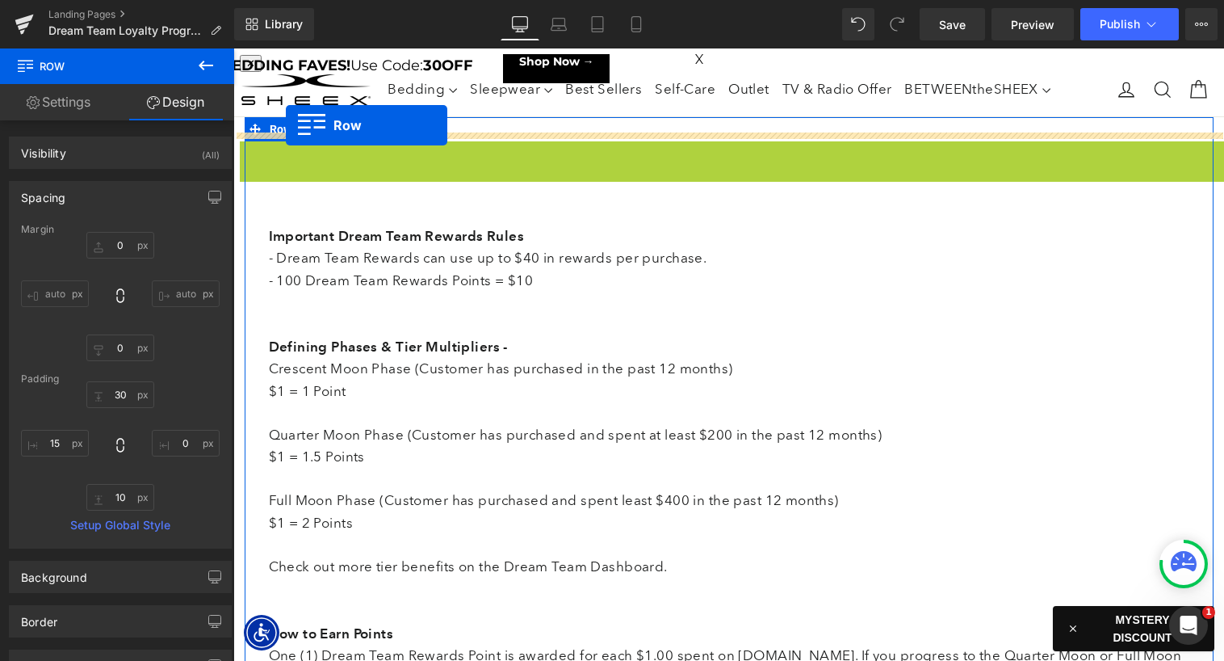
scroll to position [0, 0]
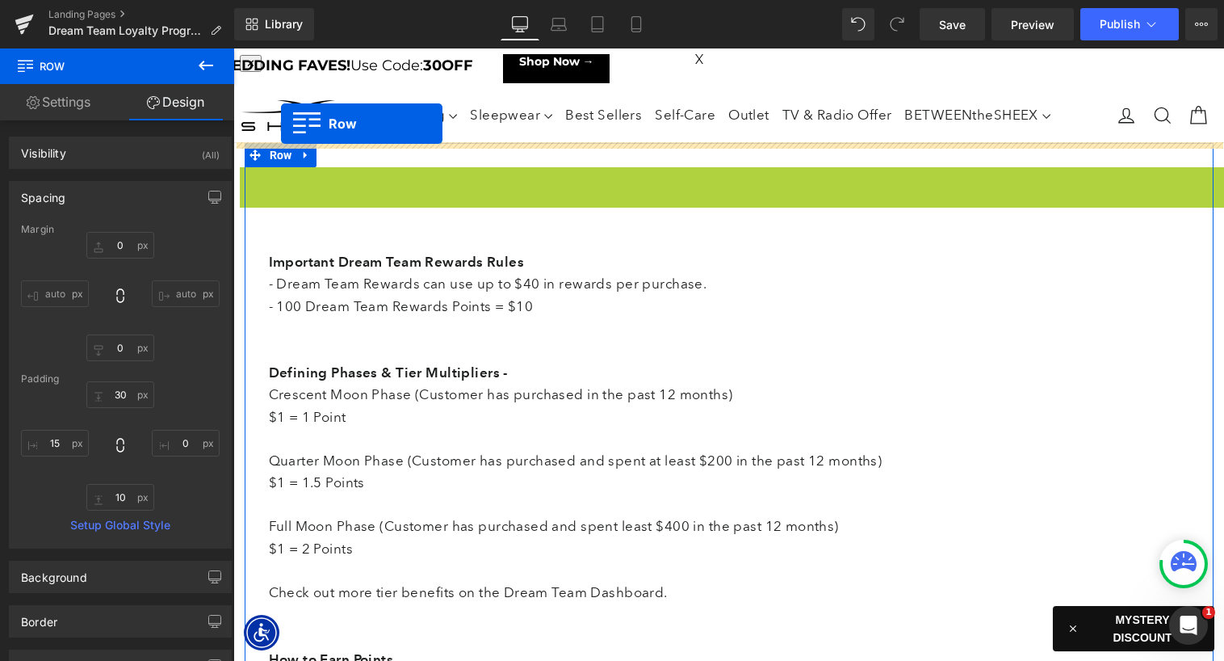
drag, startPoint x: 259, startPoint y: 155, endPoint x: 281, endPoint y: 124, distance: 38.3
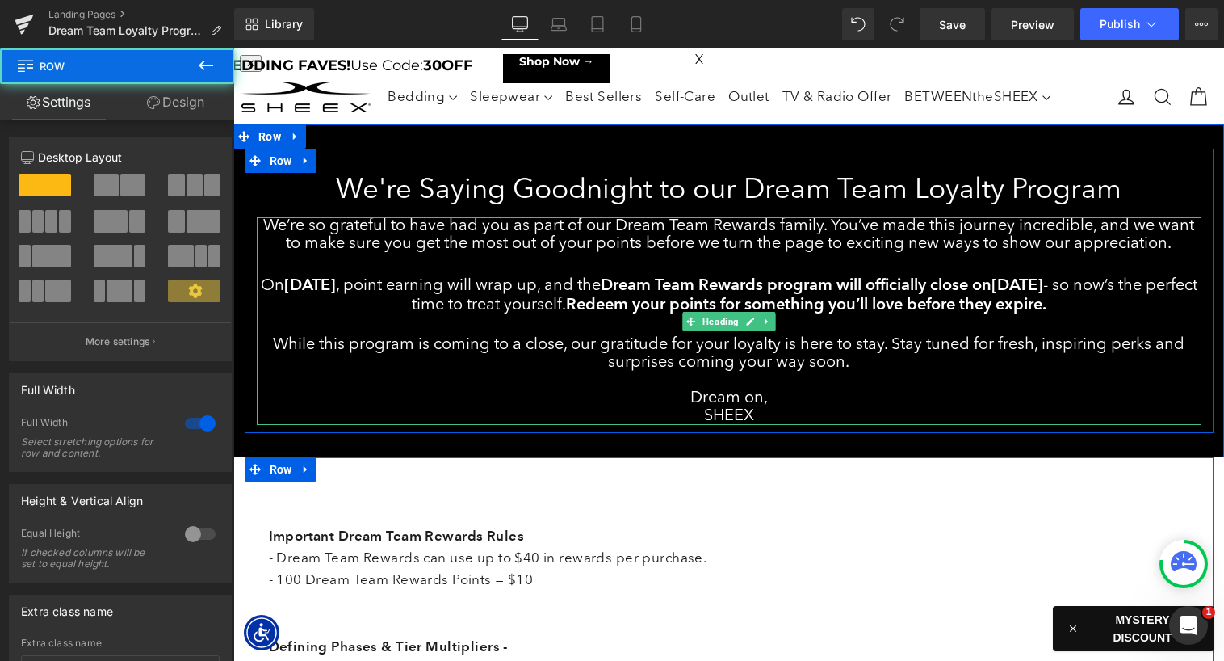
scroll to position [23, 0]
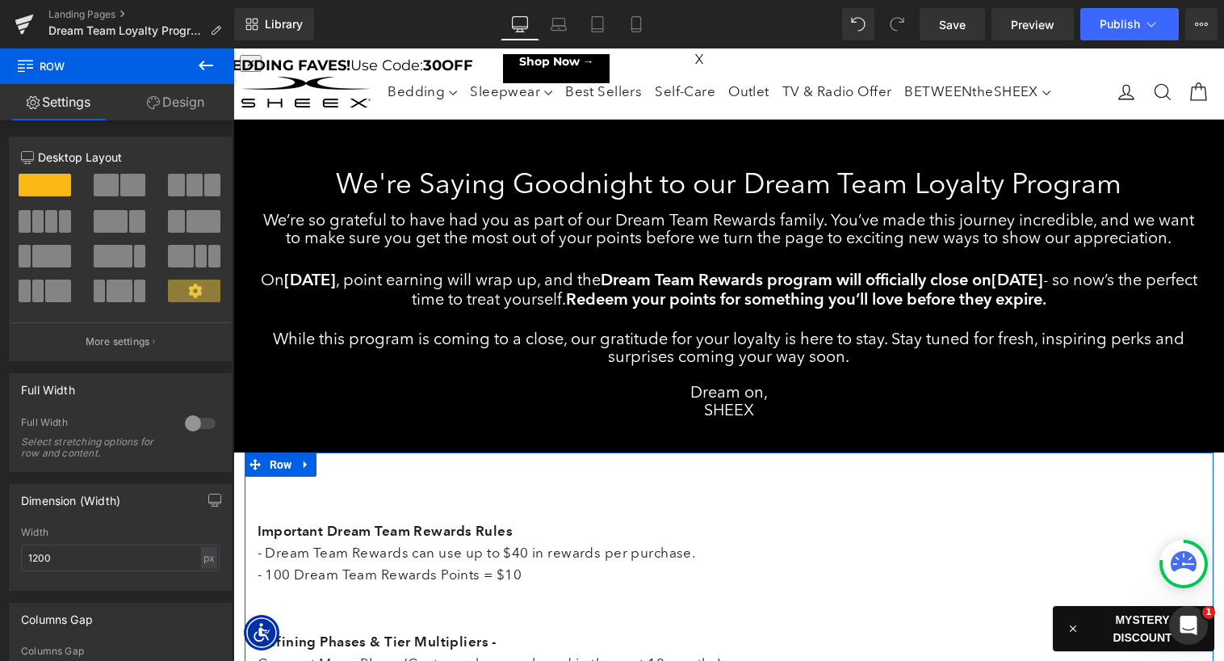
drag, startPoint x: 252, startPoint y: 513, endPoint x: 240, endPoint y: 513, distance: 12.1
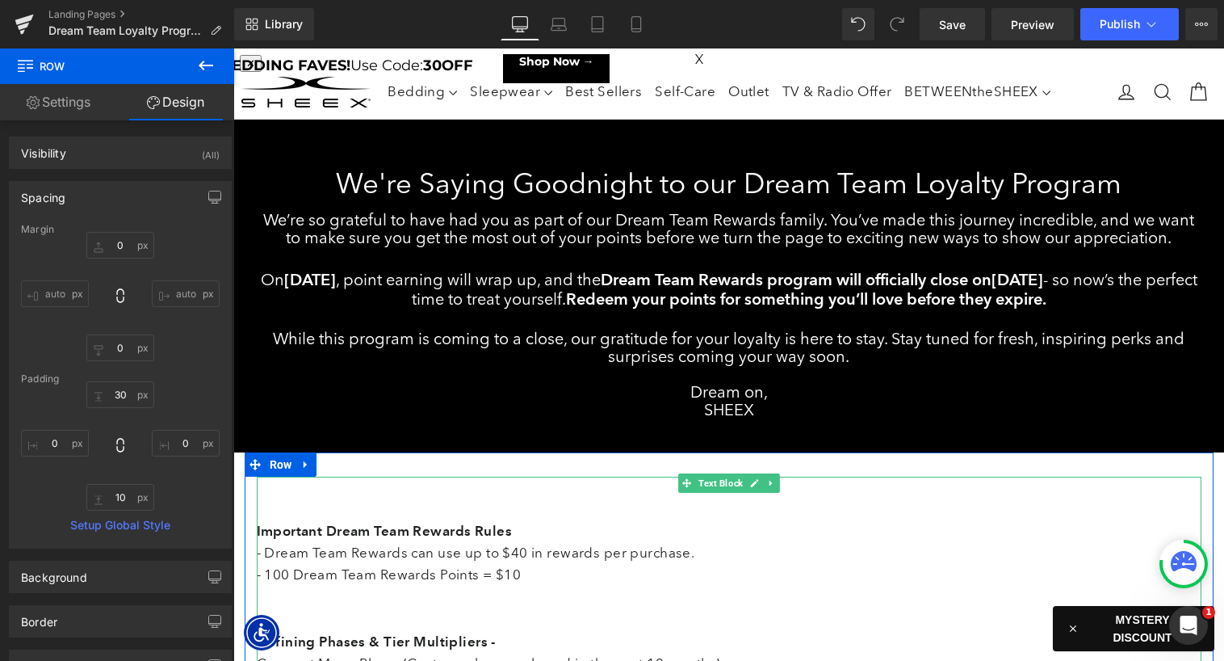
click at [334, 510] on p "Important Dream Team Rewards Rules" at bounding box center [729, 510] width 945 height 67
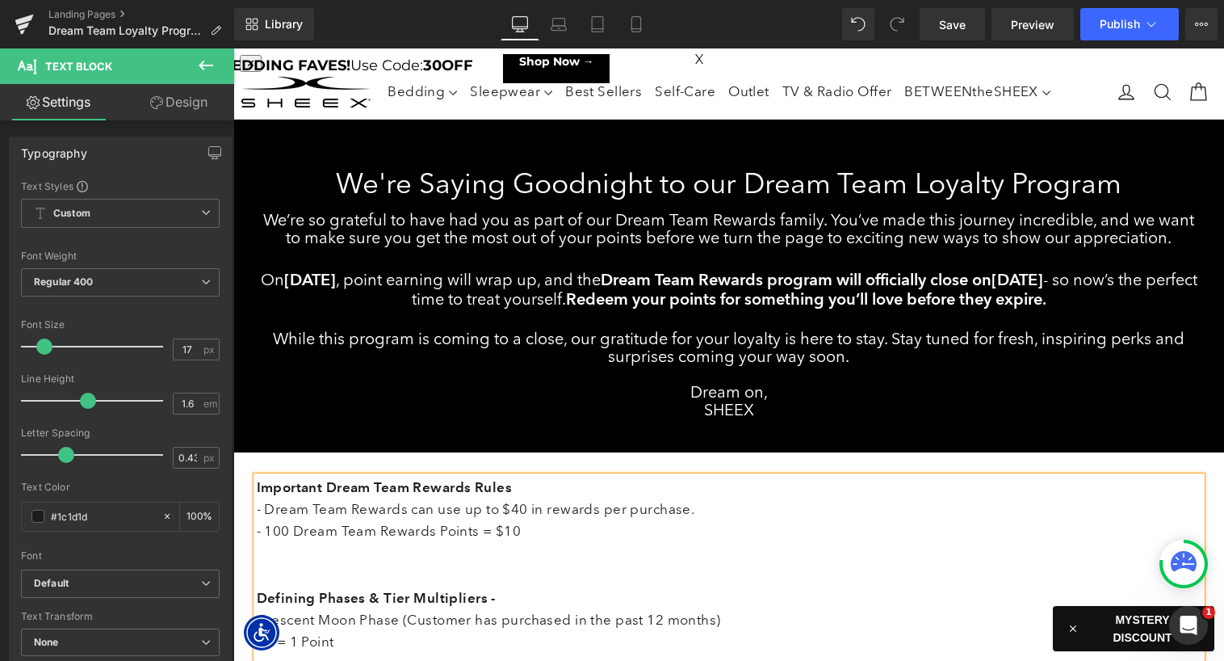
click at [444, 334] on h3 "While this program is coming to a close, our gratitude for your loyalty is here…" at bounding box center [729, 349] width 945 height 36
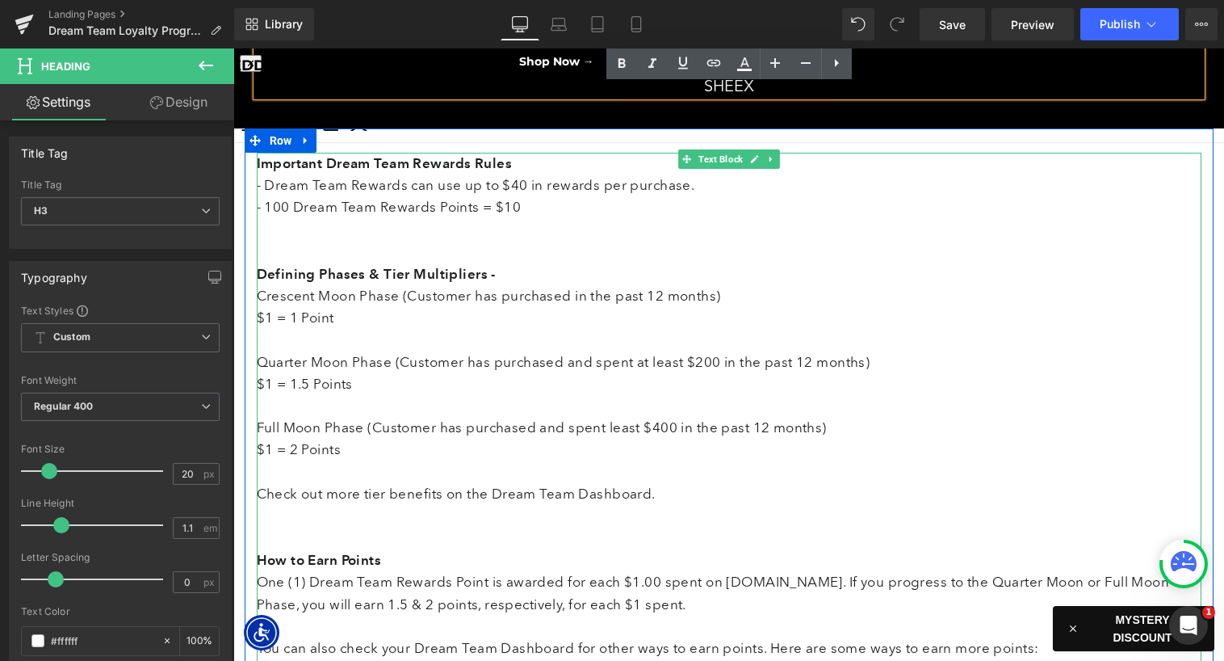
scroll to position [300, 0]
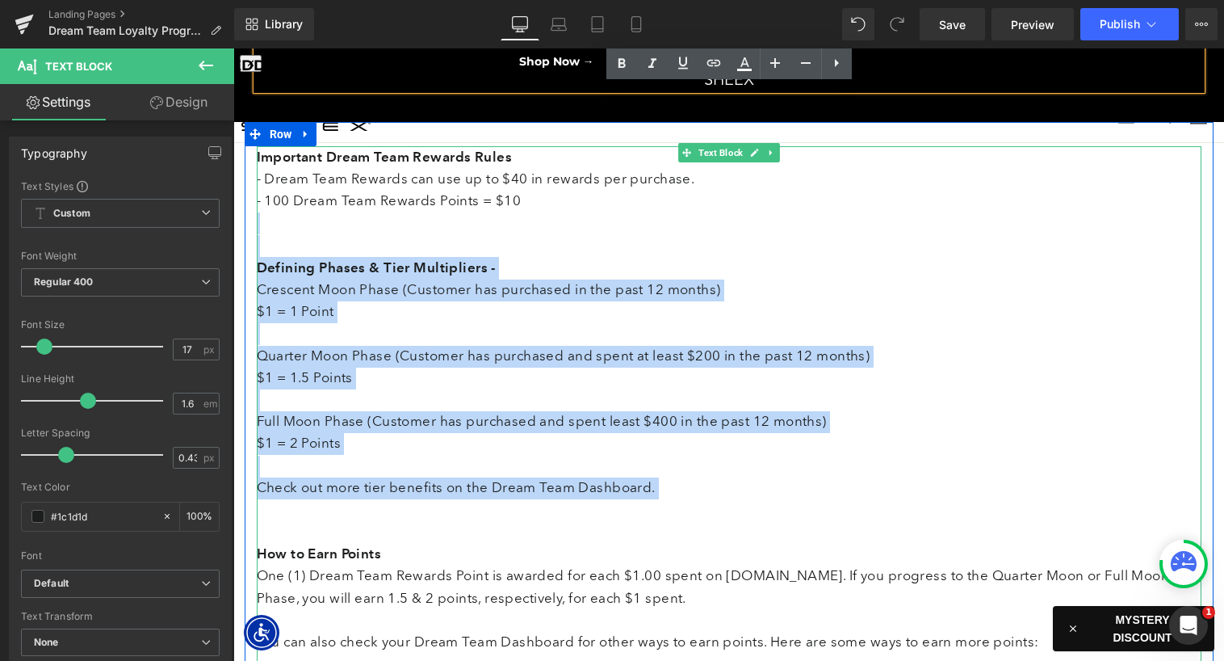
drag, startPoint x: 278, startPoint y: 248, endPoint x: 476, endPoint y: 513, distance: 330.7
click at [476, 513] on p "- Dream Team Rewards can use up to $40 in rewards per purchase. - 100 Dream Tea…" at bounding box center [729, 632] width 945 height 926
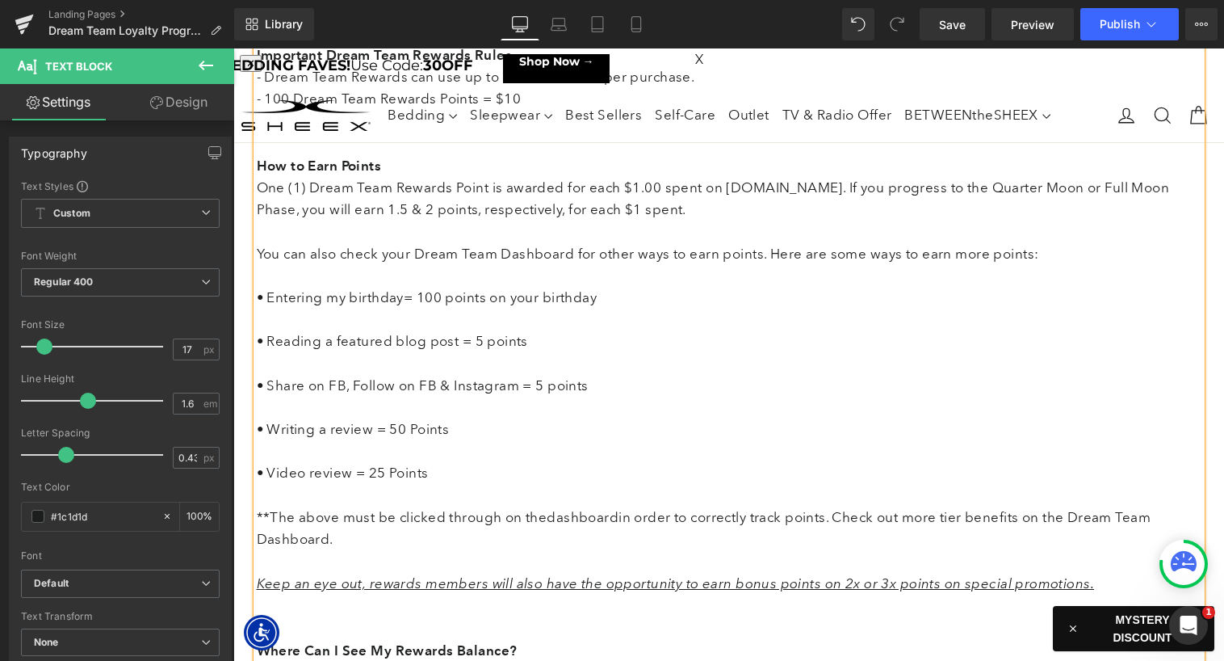
scroll to position [397, 0]
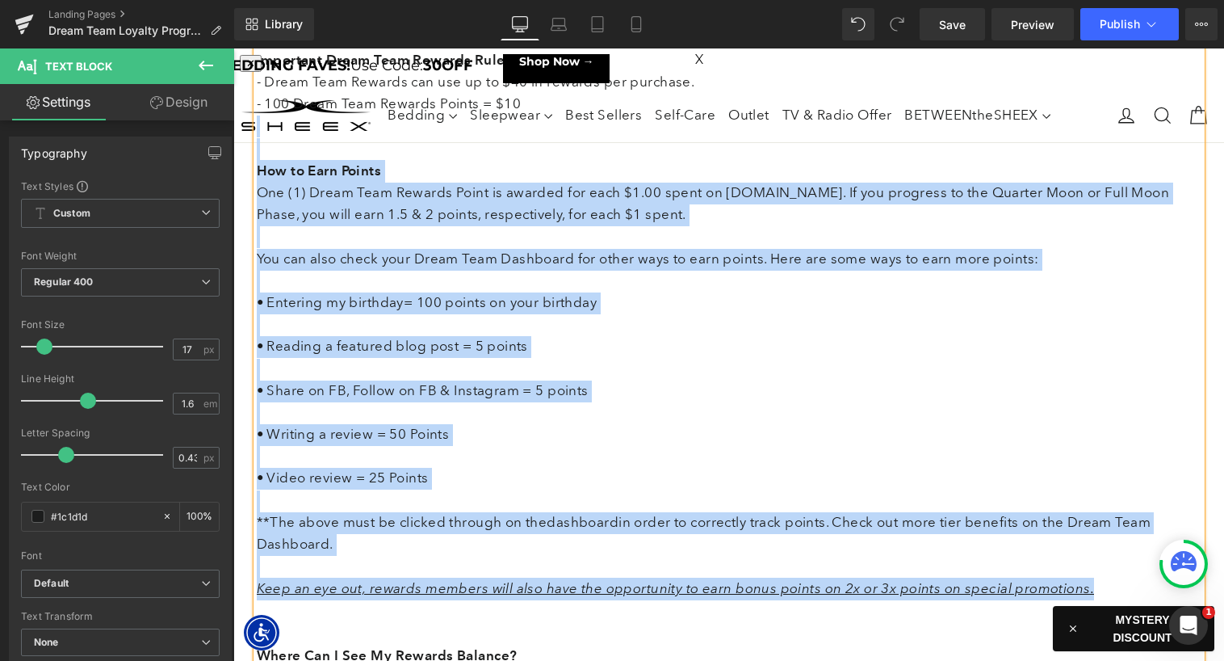
drag, startPoint x: 258, startPoint y: 152, endPoint x: 292, endPoint y: 607, distance: 456.0
click at [292, 607] on p "- Dream Team Rewards can use up to $40 in rewards per purchase. - 100 Dream Tea…" at bounding box center [729, 391] width 945 height 639
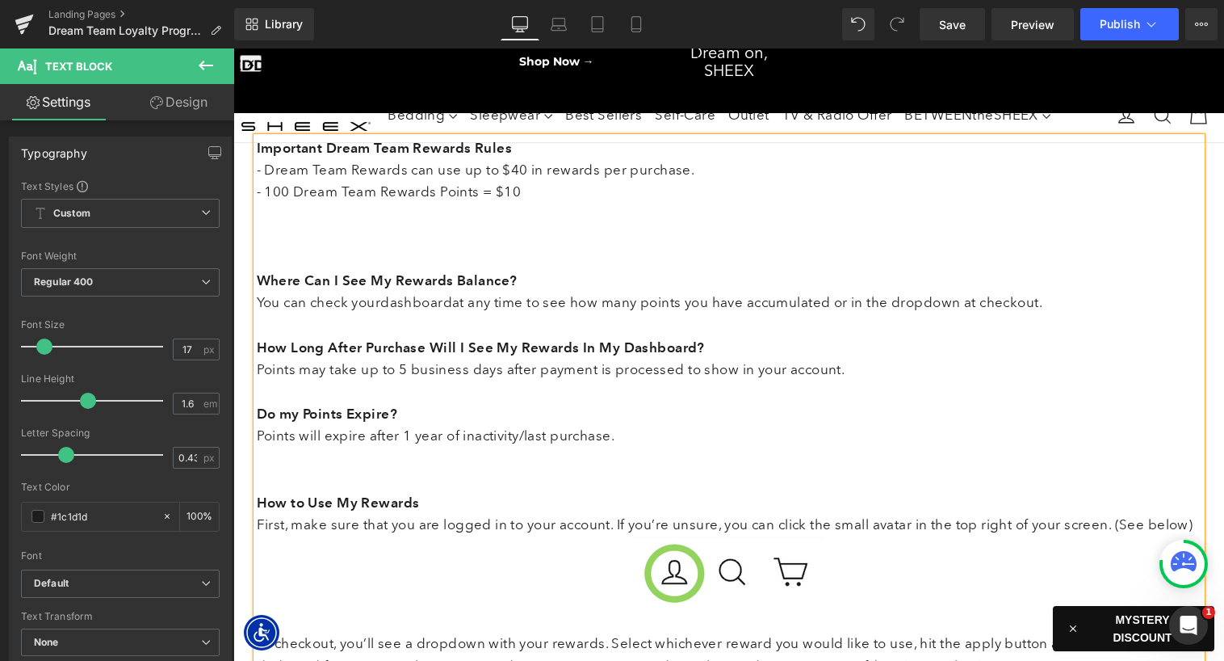
scroll to position [305, 0]
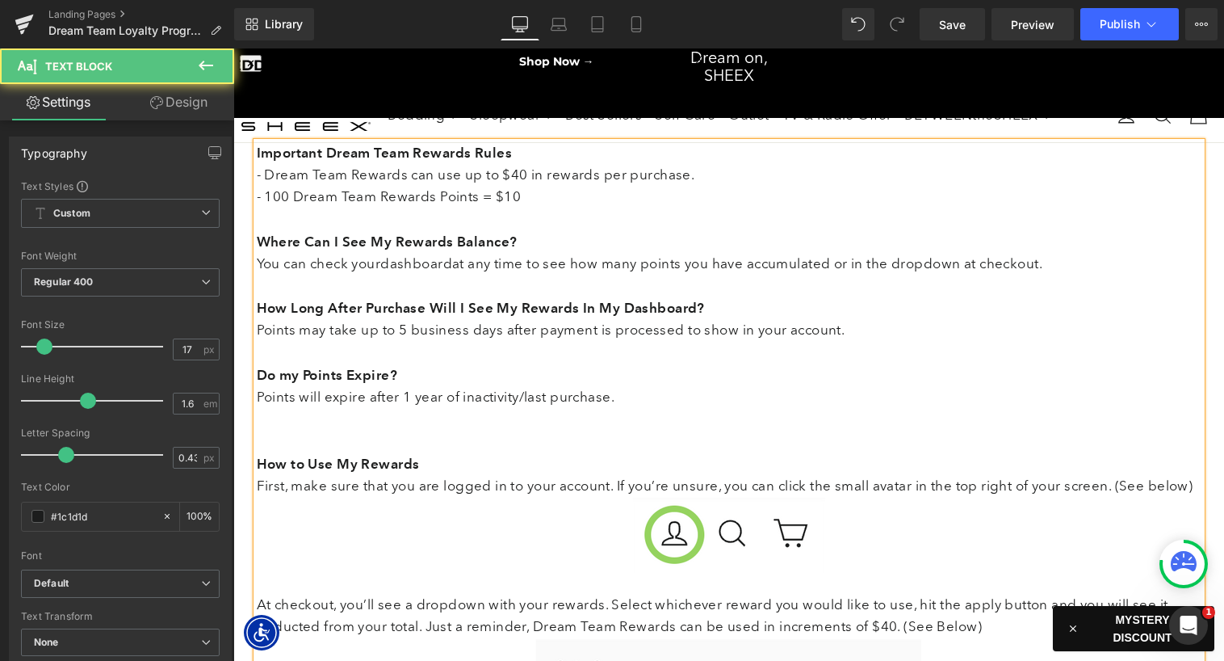
click at [294, 212] on p "- Dream Team Rewards can use up to $40 in rewards per purchase. - 100 Dream Tea…" at bounding box center [729, 231] width 945 height 132
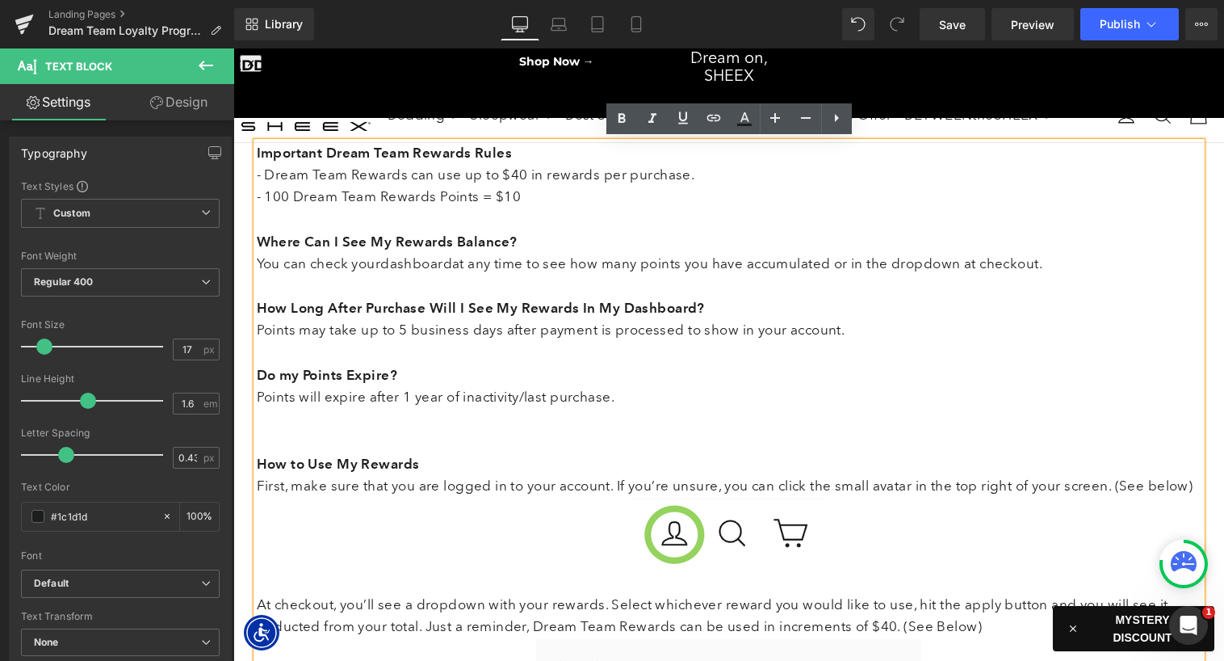
click at [300, 282] on p "- Dream Team Rewards can use up to $40 in rewards per purchase. - 100 Dream Tea…" at bounding box center [729, 231] width 945 height 132
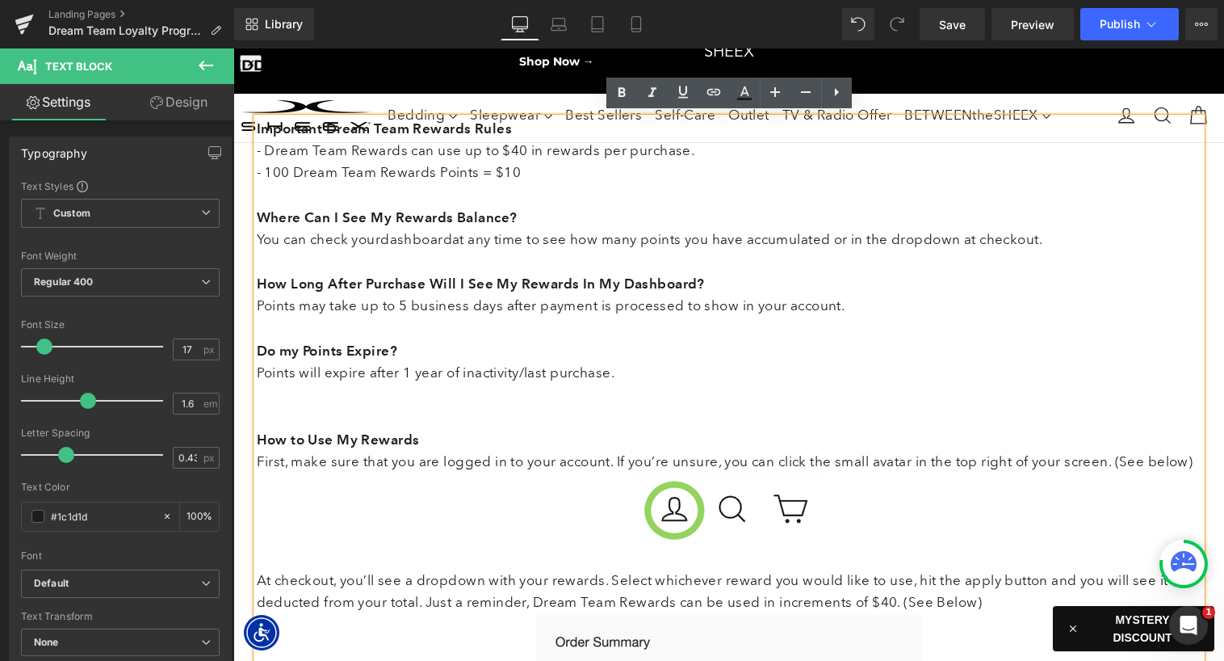
scroll to position [330, 0]
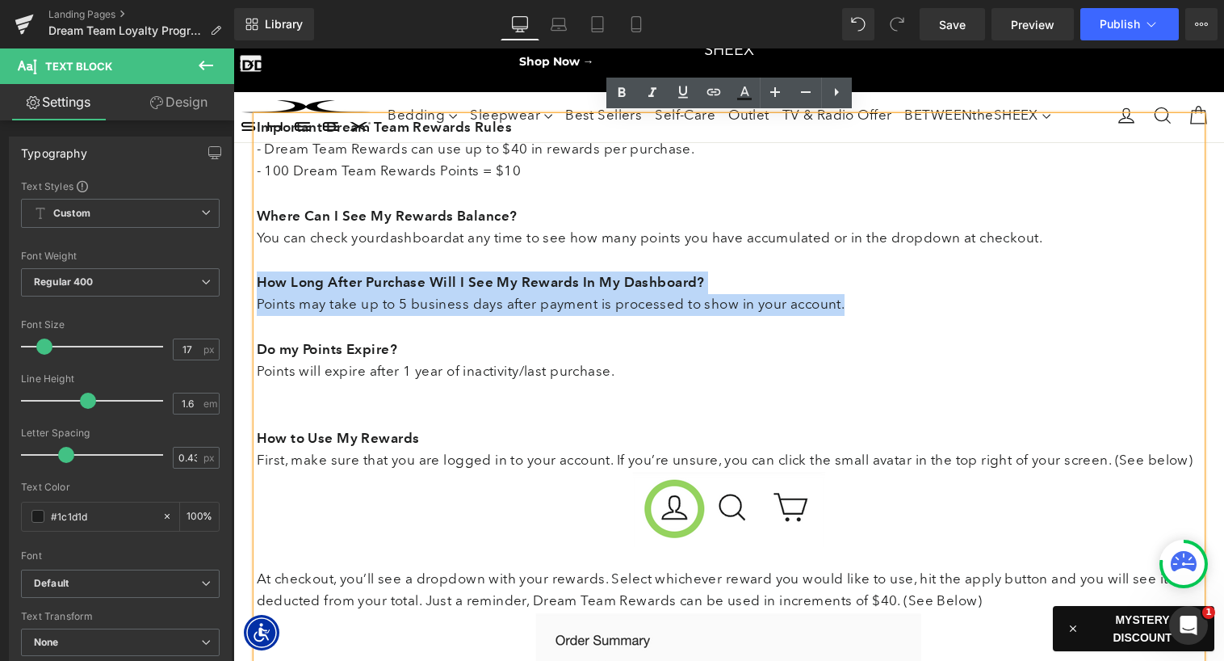
drag, startPoint x: 866, startPoint y: 309, endPoint x: 233, endPoint y: 285, distance: 632.9
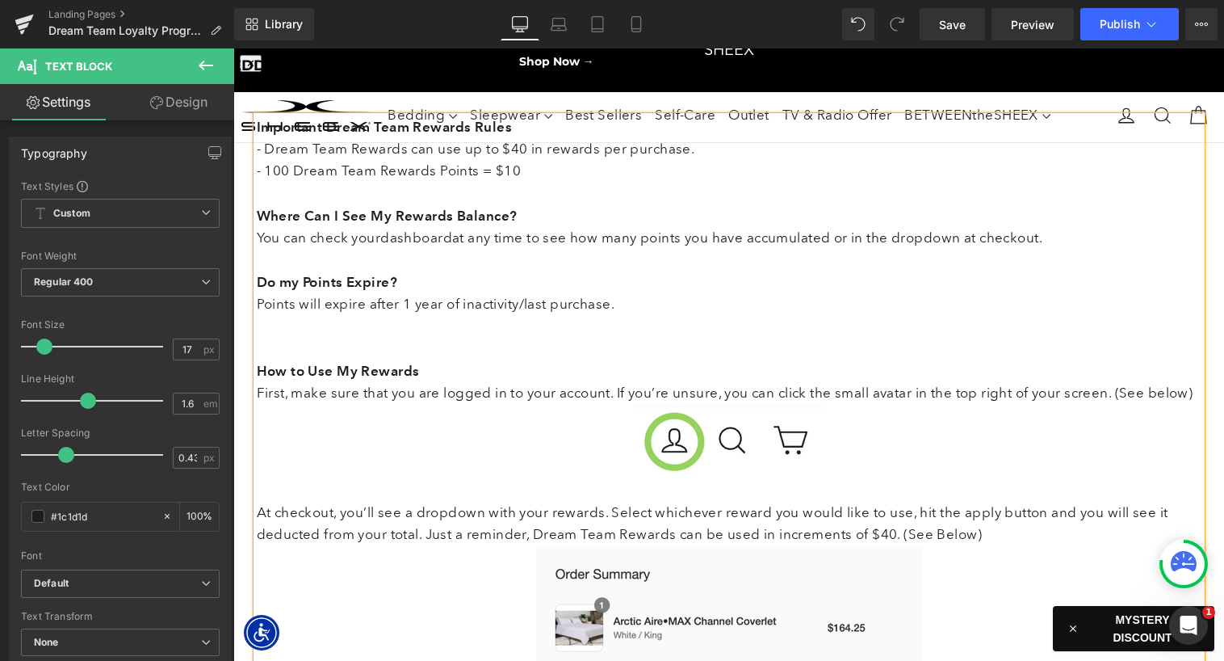
click at [326, 340] on p "How to Use My Rewards First, make sure that you are logged in to your account. …" at bounding box center [729, 361] width 945 height 89
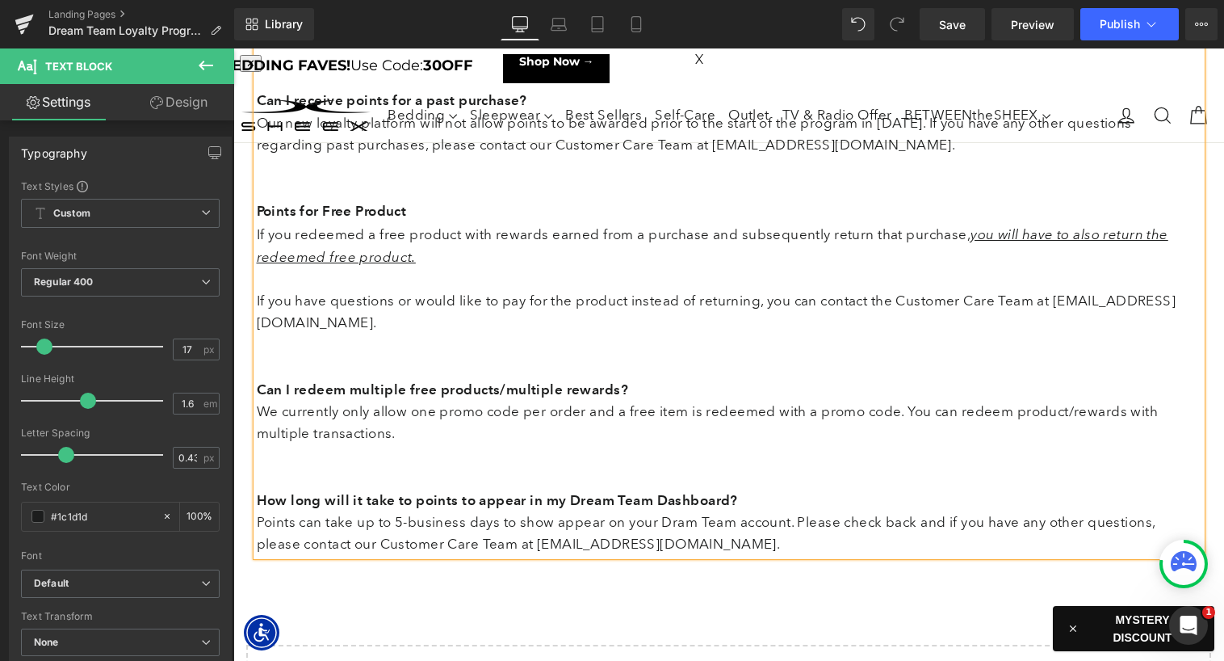
scroll to position [1581, 0]
